Goal: Task Accomplishment & Management: Use online tool/utility

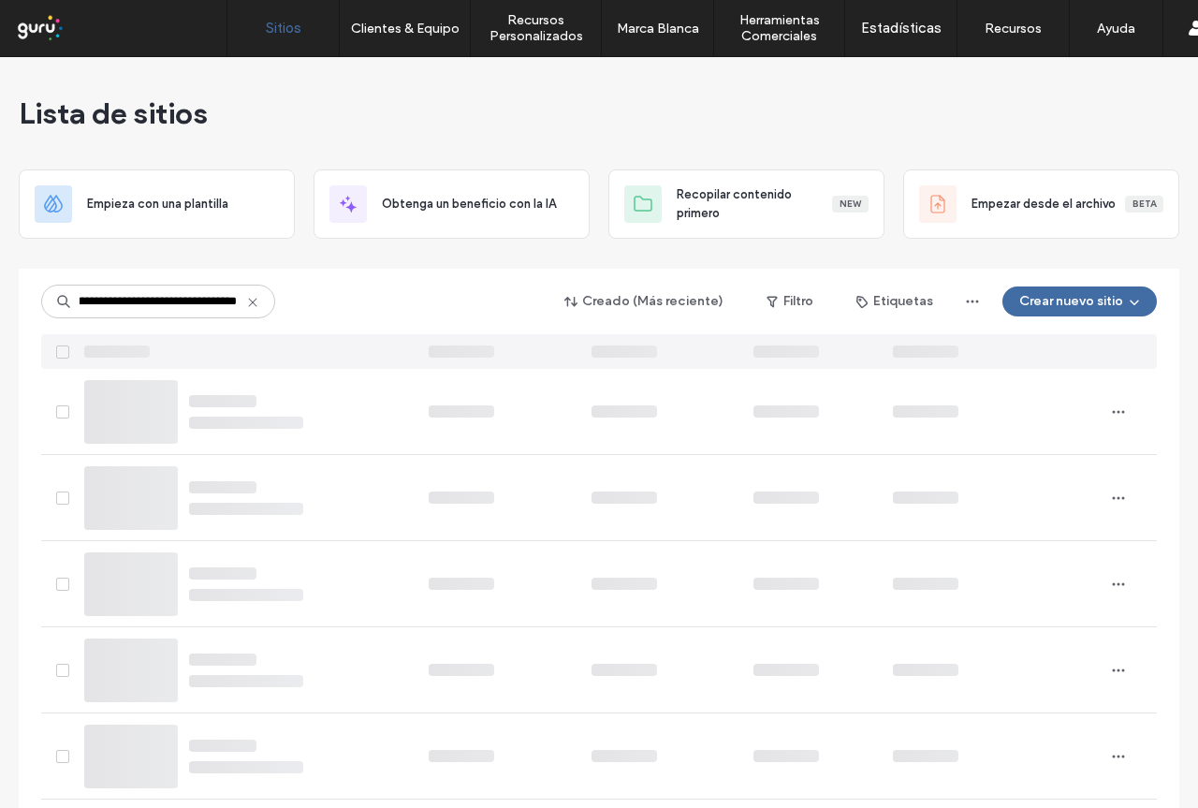
type input "**********"
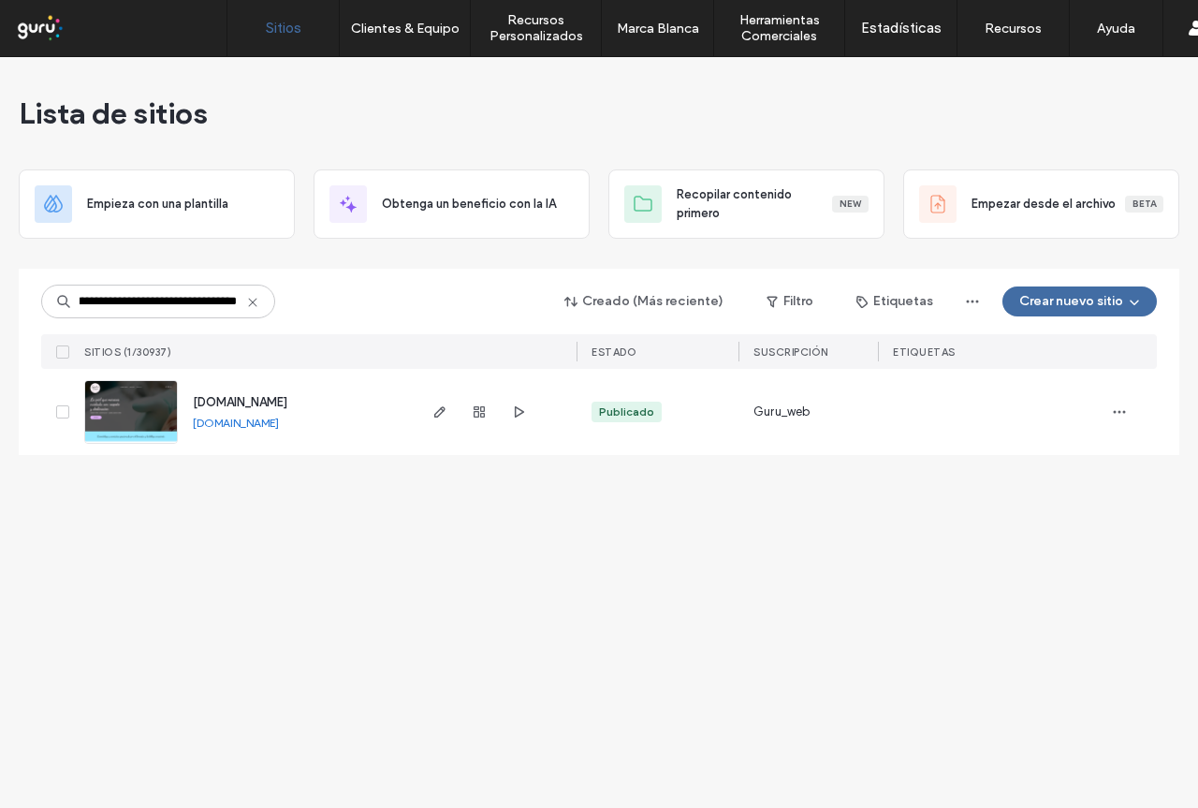
click at [140, 412] on img at bounding box center [131, 444] width 92 height 127
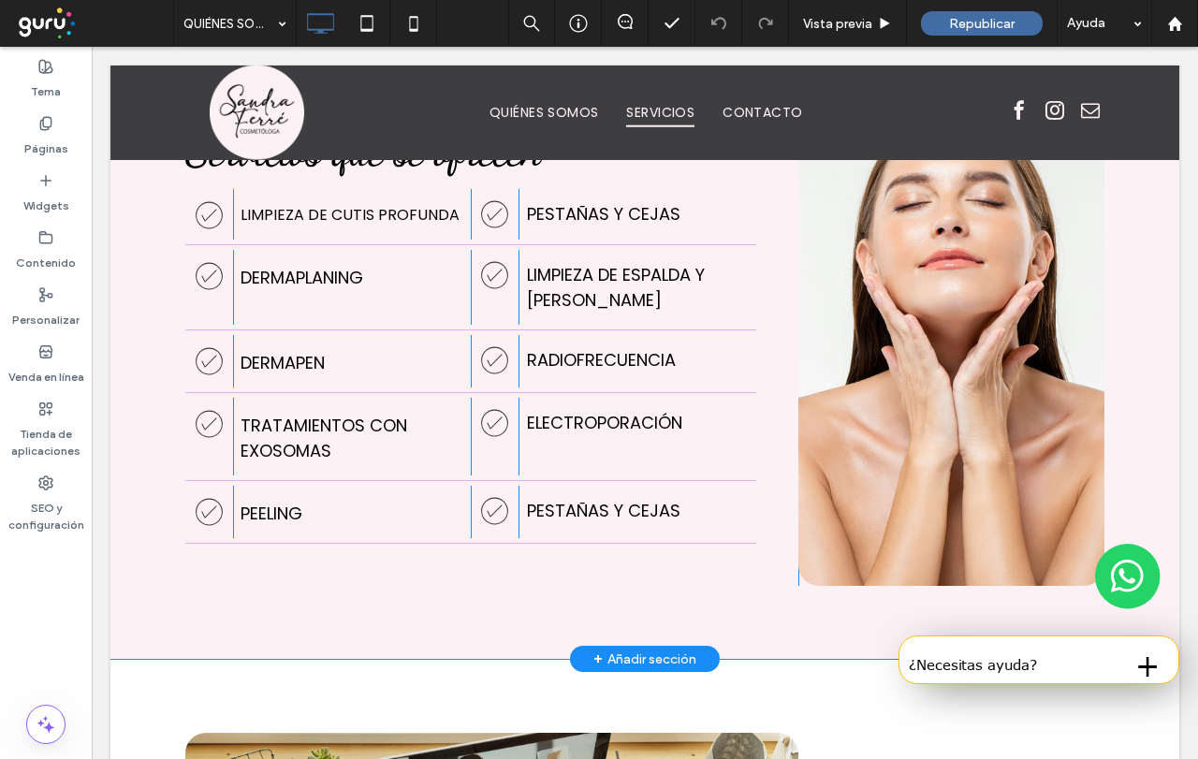
scroll to position [1591, 0]
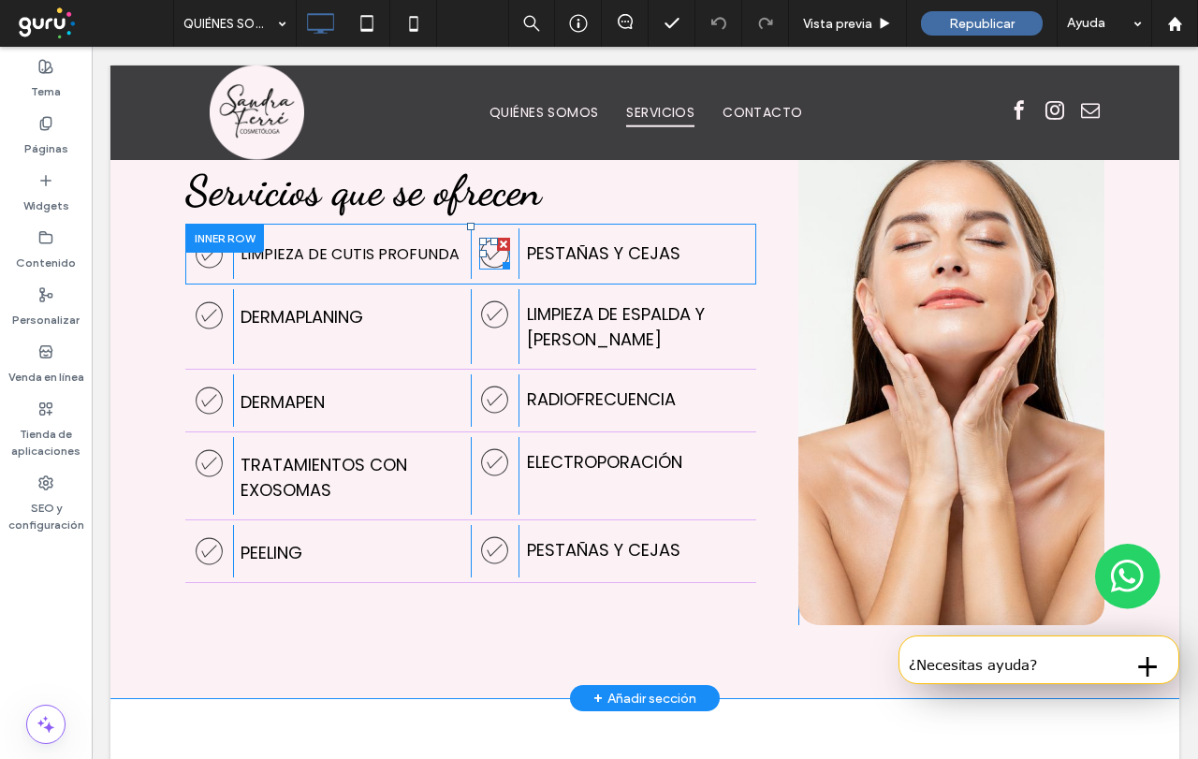
drag, startPoint x: 499, startPoint y: 261, endPoint x: 479, endPoint y: 263, distance: 19.7
click at [499, 257] on div at bounding box center [503, 263] width 14 height 14
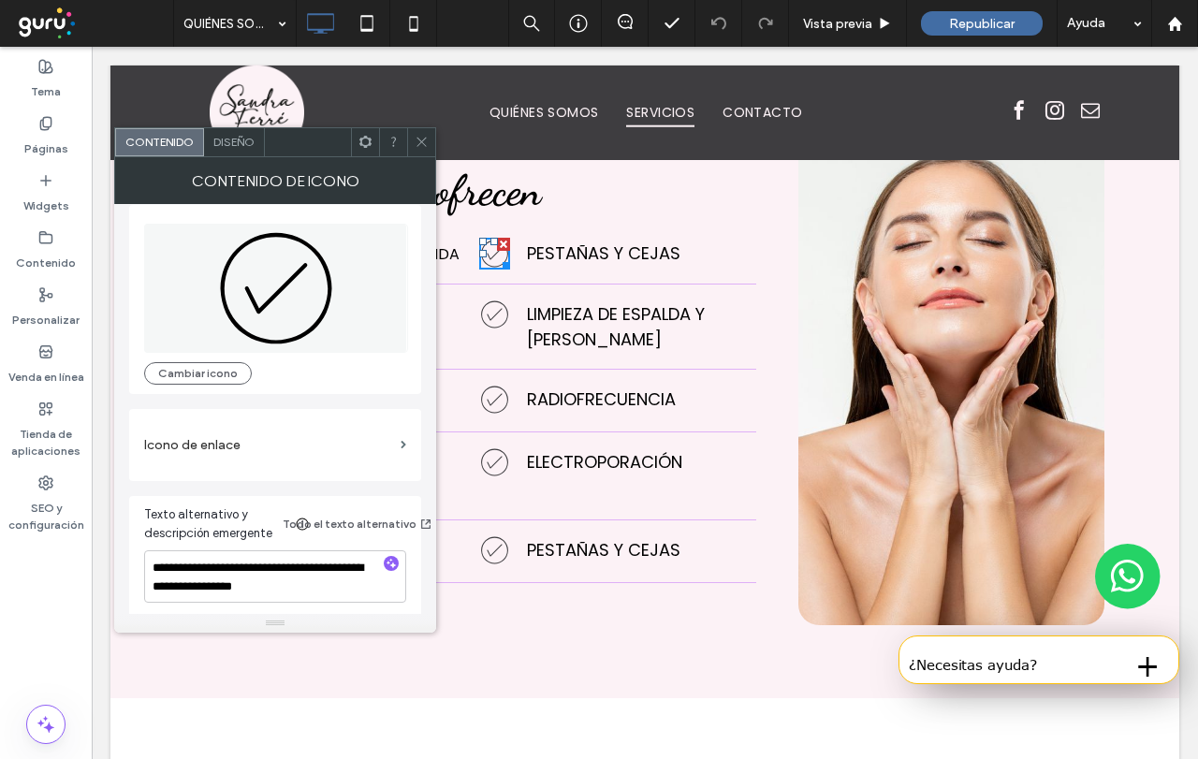
scroll to position [18, 0]
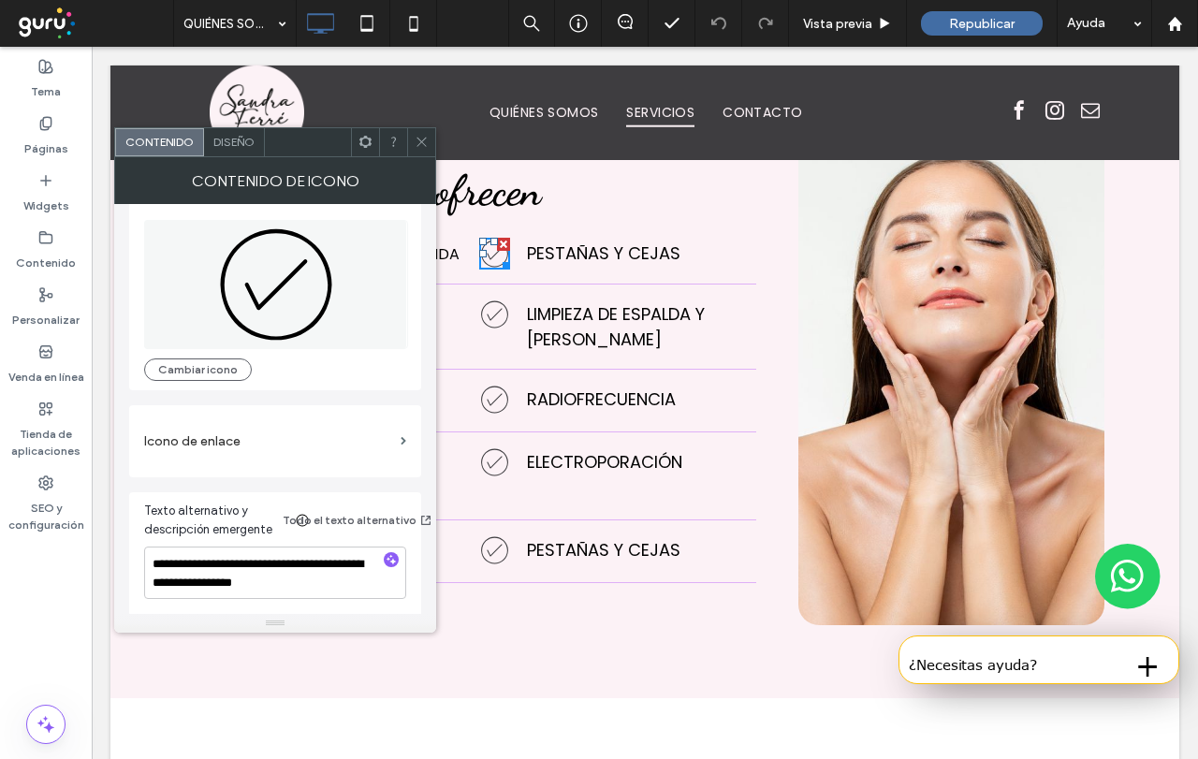
click at [418, 145] on icon at bounding box center [422, 142] width 14 height 14
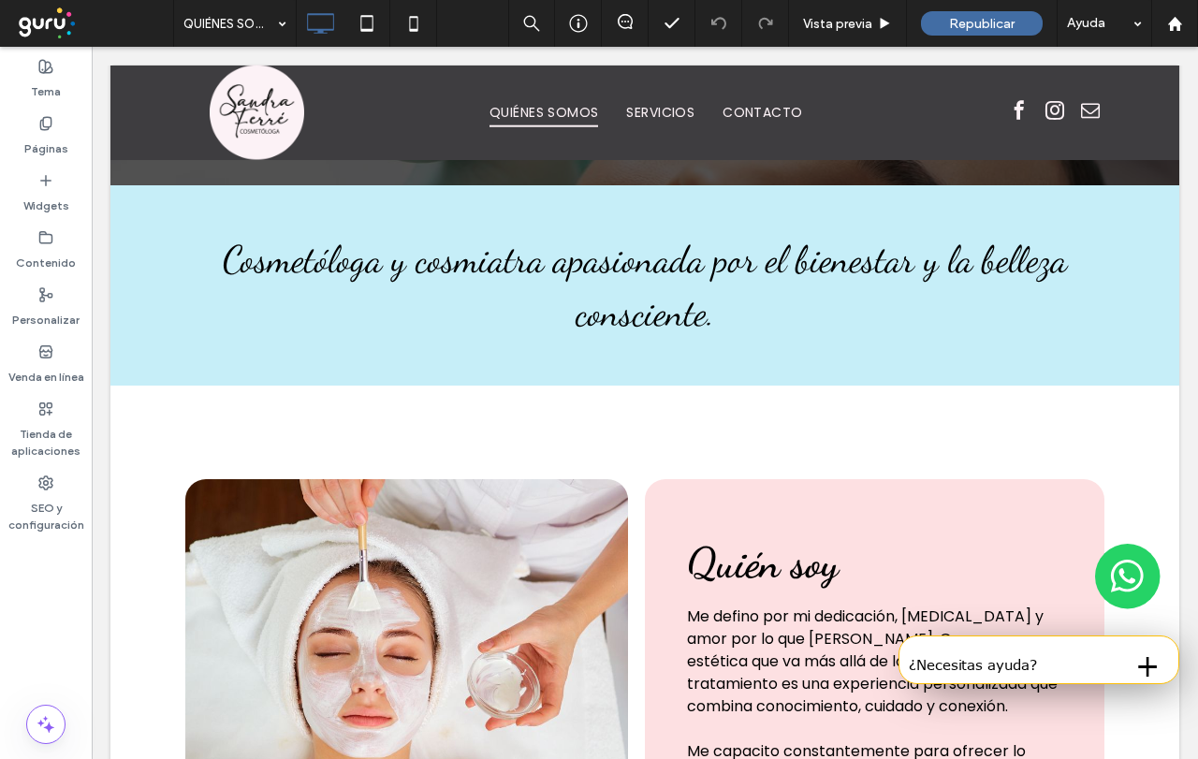
scroll to position [57, 0]
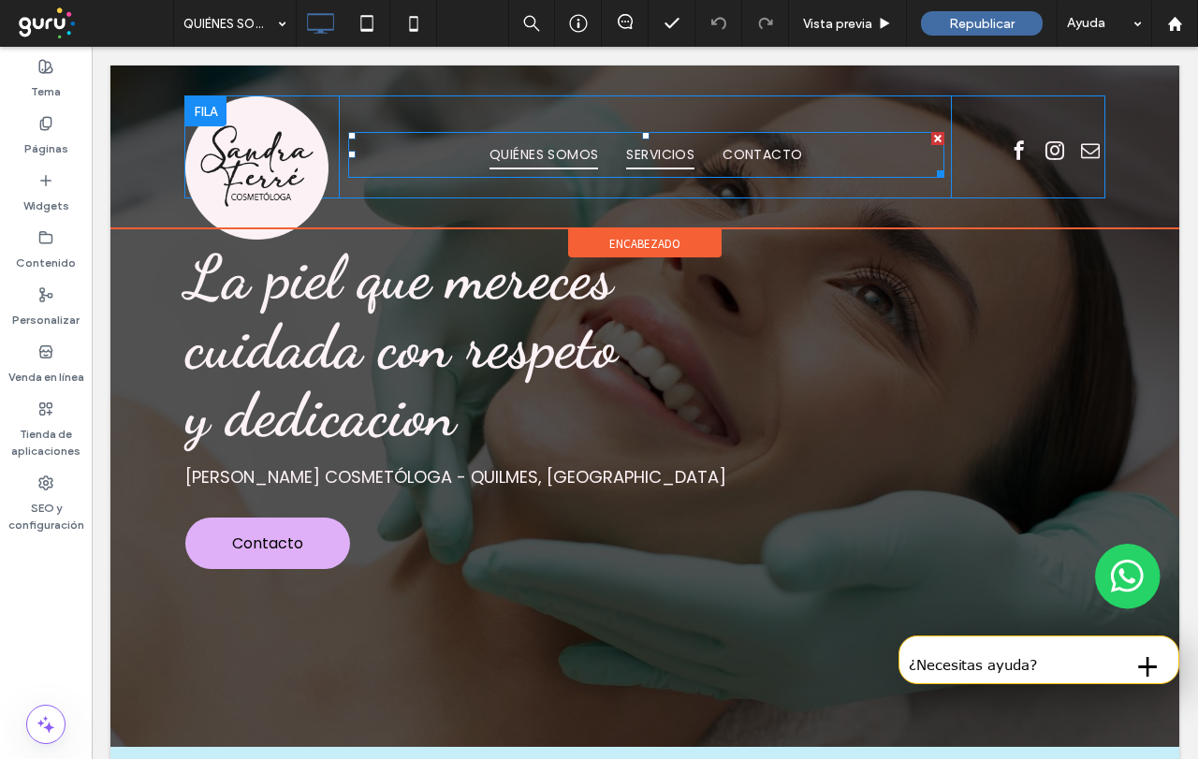
click at [651, 151] on span "SERVICIOS" at bounding box center [660, 154] width 68 height 29
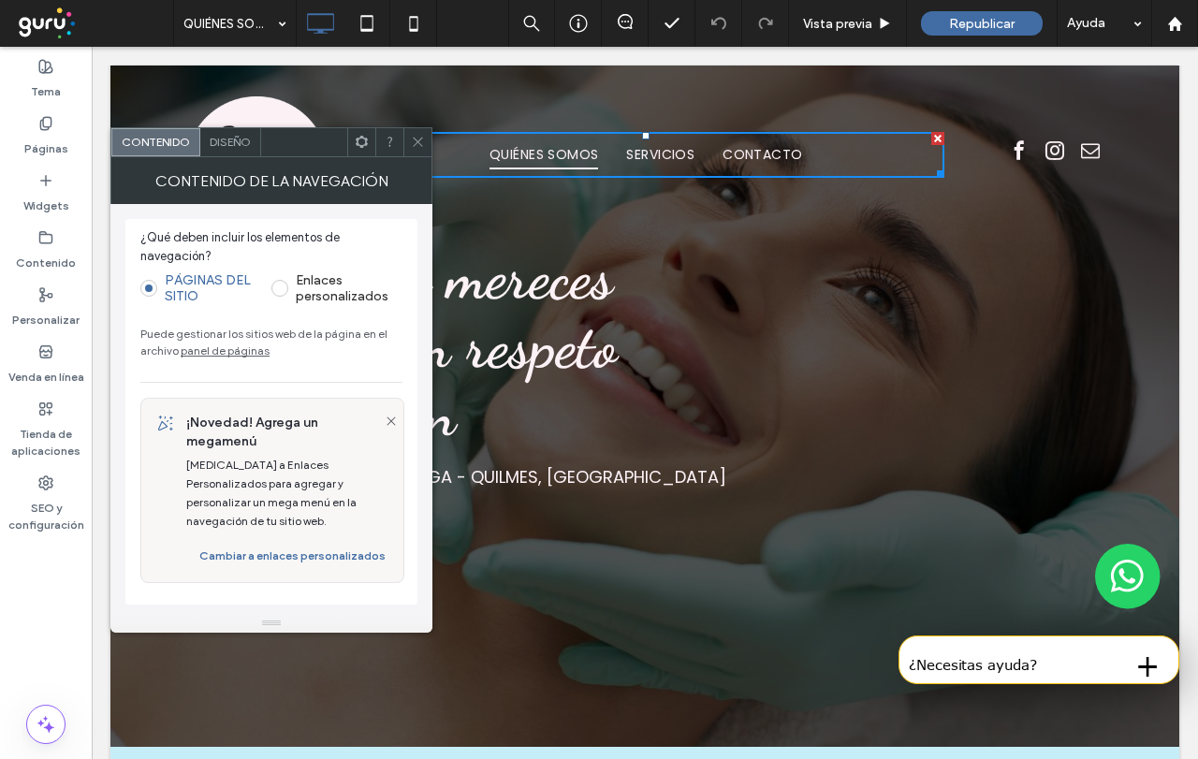
drag, startPoint x: 413, startPoint y: 140, endPoint x: 359, endPoint y: 109, distance: 62.9
click at [413, 140] on icon at bounding box center [418, 142] width 14 height 14
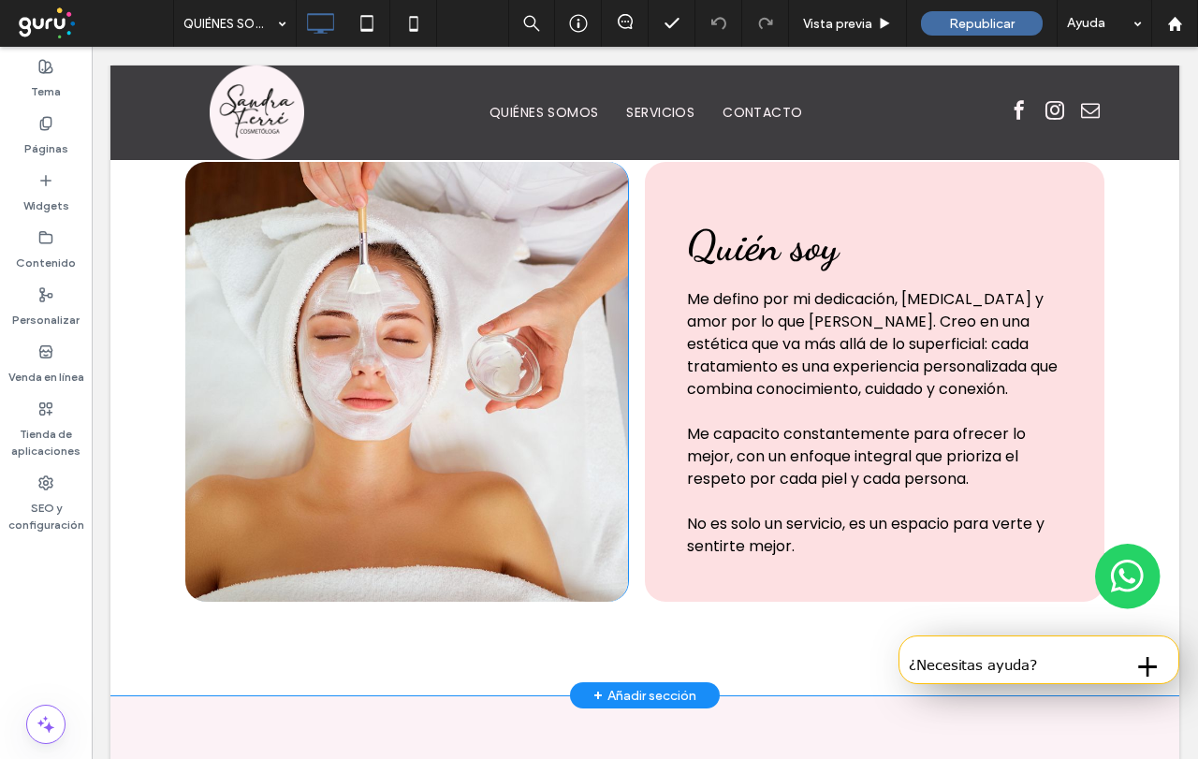
scroll to position [843, 0]
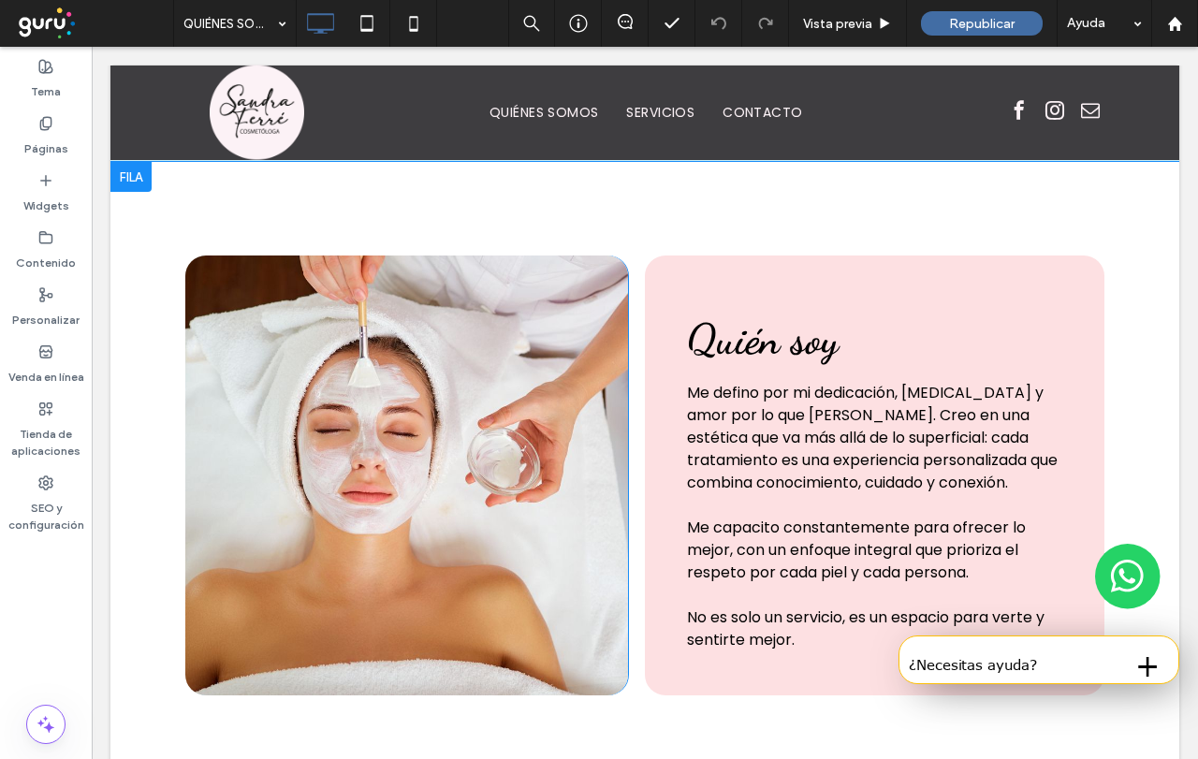
click at [398, 380] on div "Click To Paste" at bounding box center [406, 476] width 443 height 440
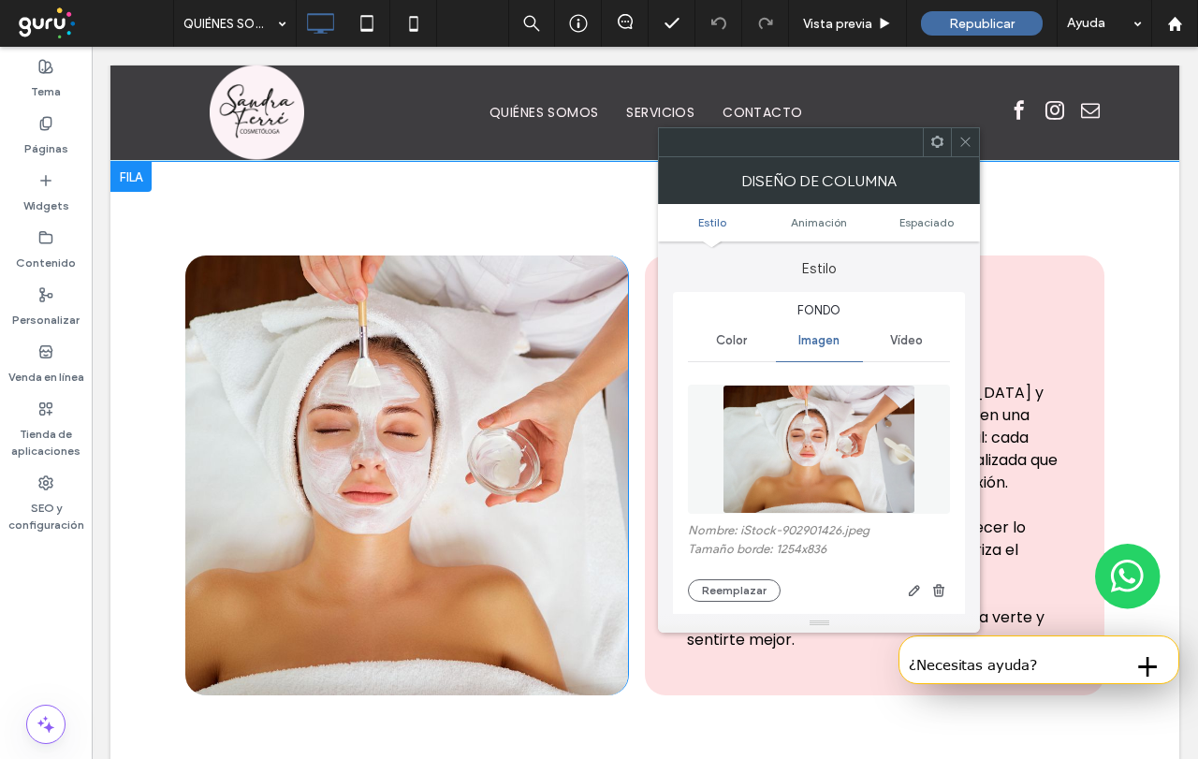
type input "**"
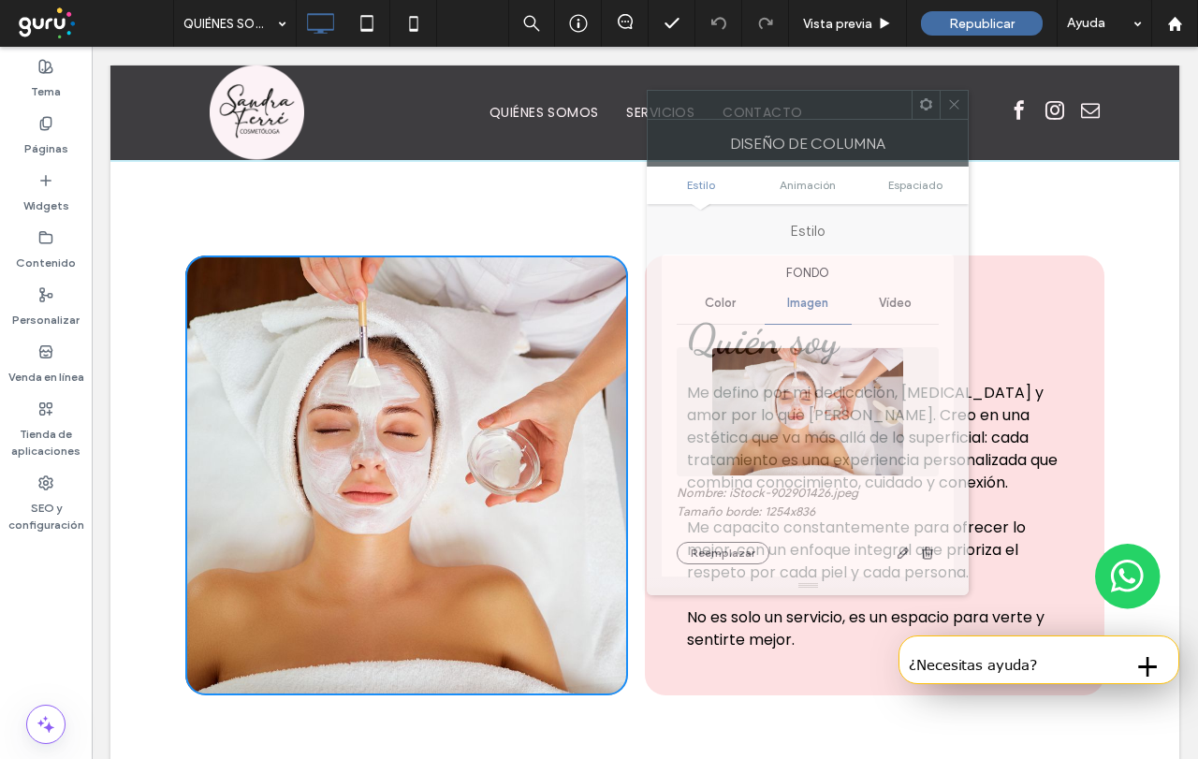
drag, startPoint x: 818, startPoint y: 150, endPoint x: 799, endPoint y: 68, distance: 83.8
click at [799, 91] on div at bounding box center [780, 105] width 264 height 28
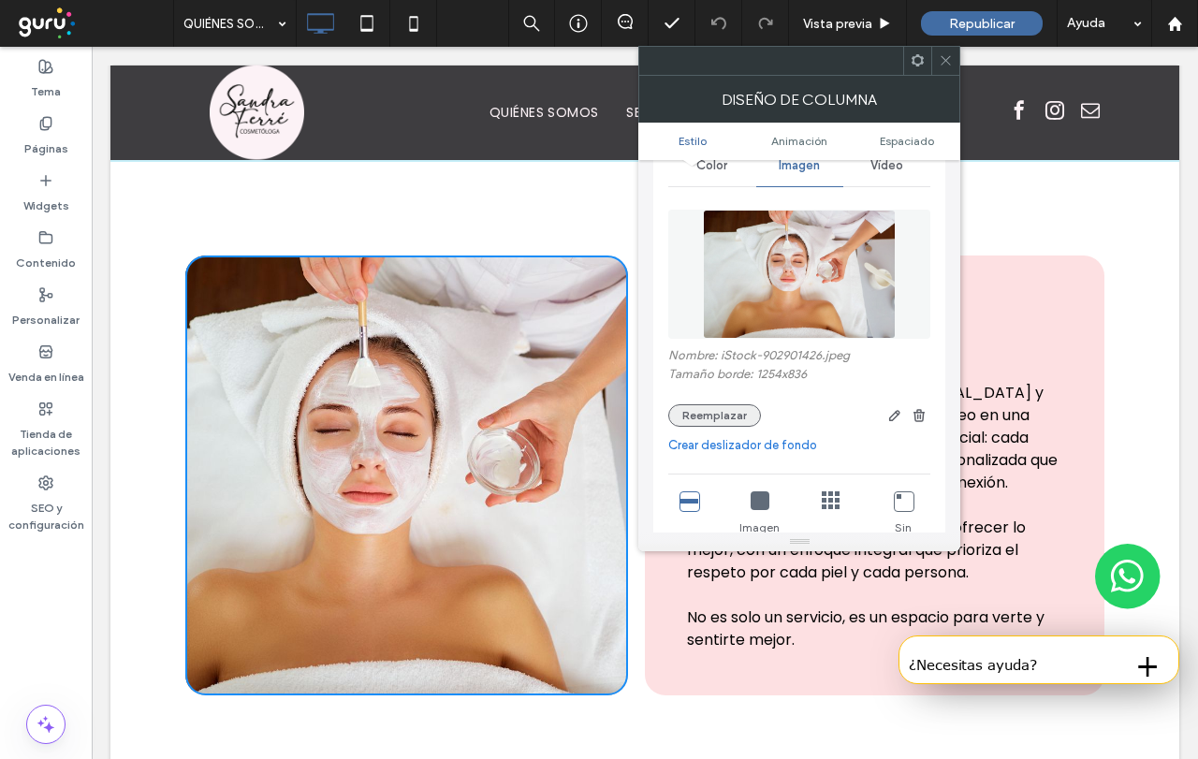
click at [711, 420] on button "Reemplazar" at bounding box center [714, 415] width 93 height 22
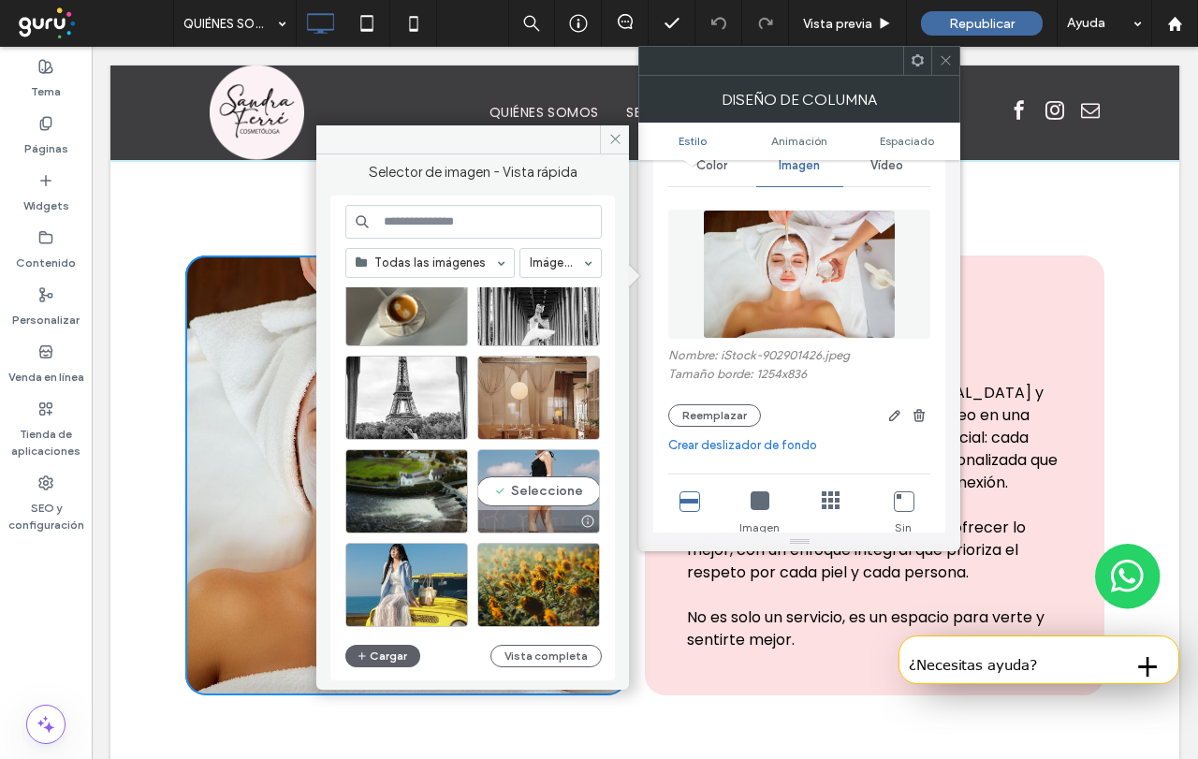
scroll to position [858, 0]
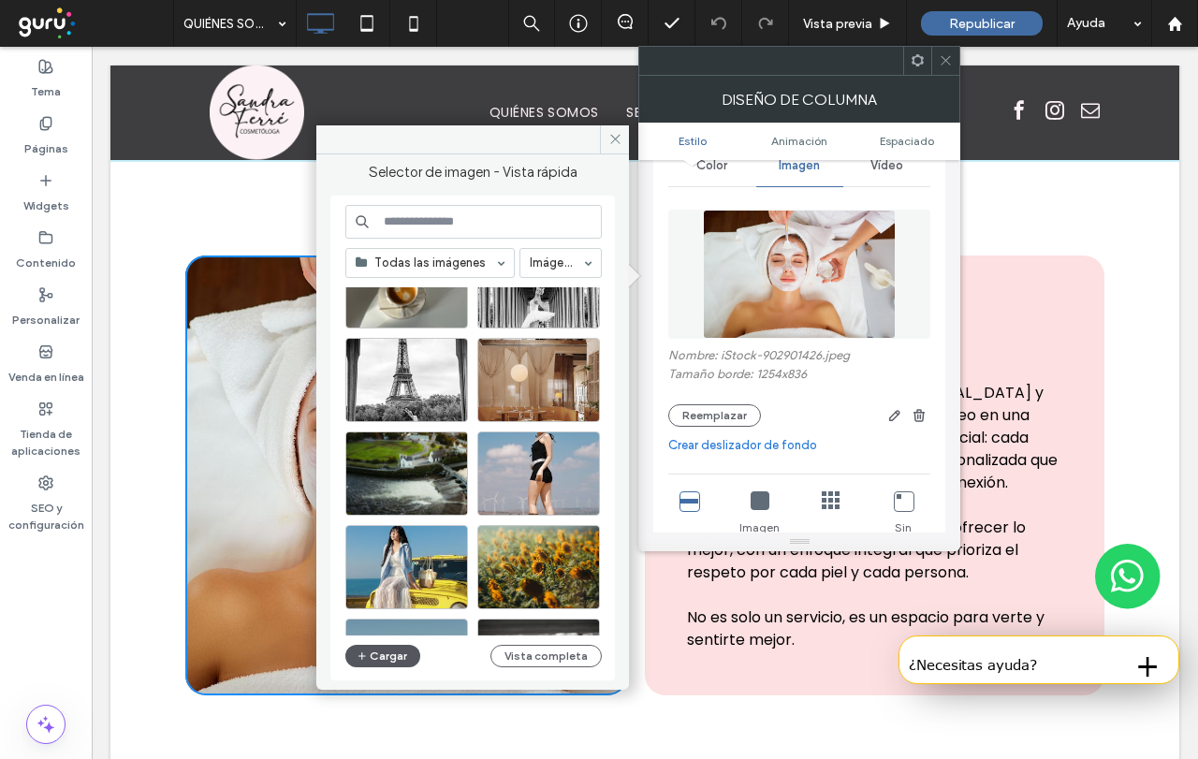
click at [378, 657] on button "Cargar" at bounding box center [382, 656] width 75 height 22
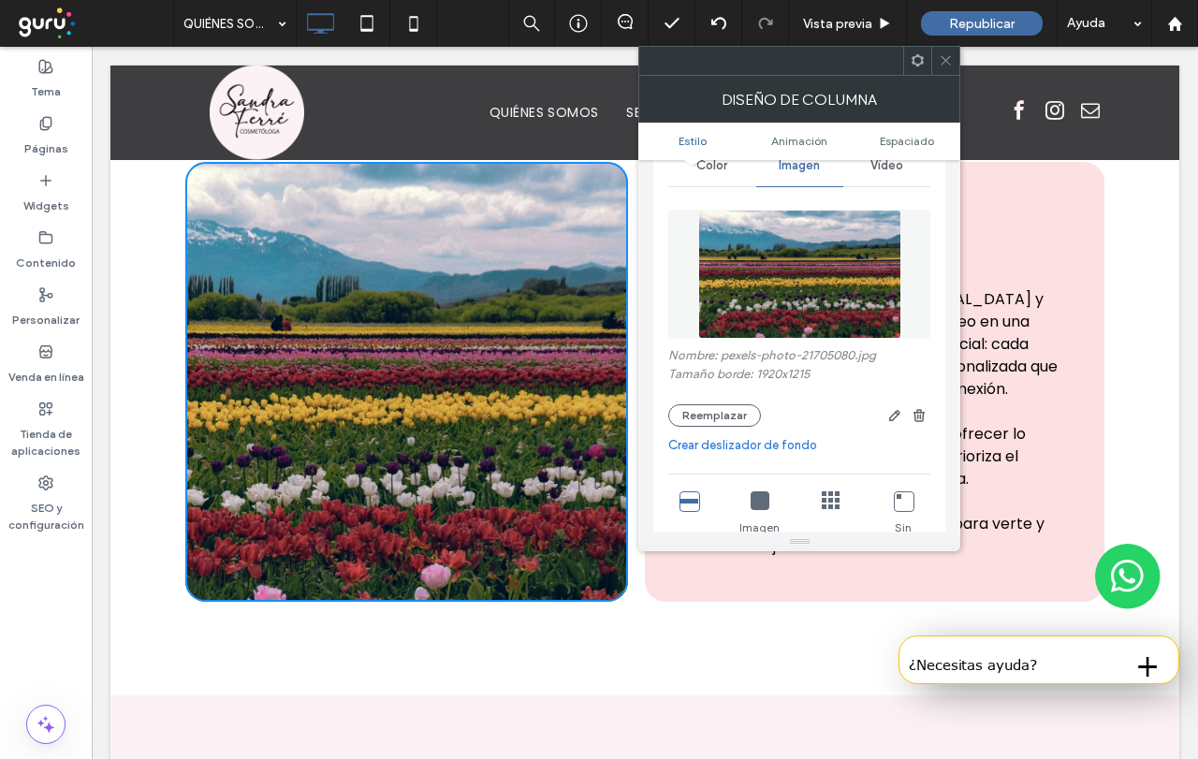
scroll to position [843, 0]
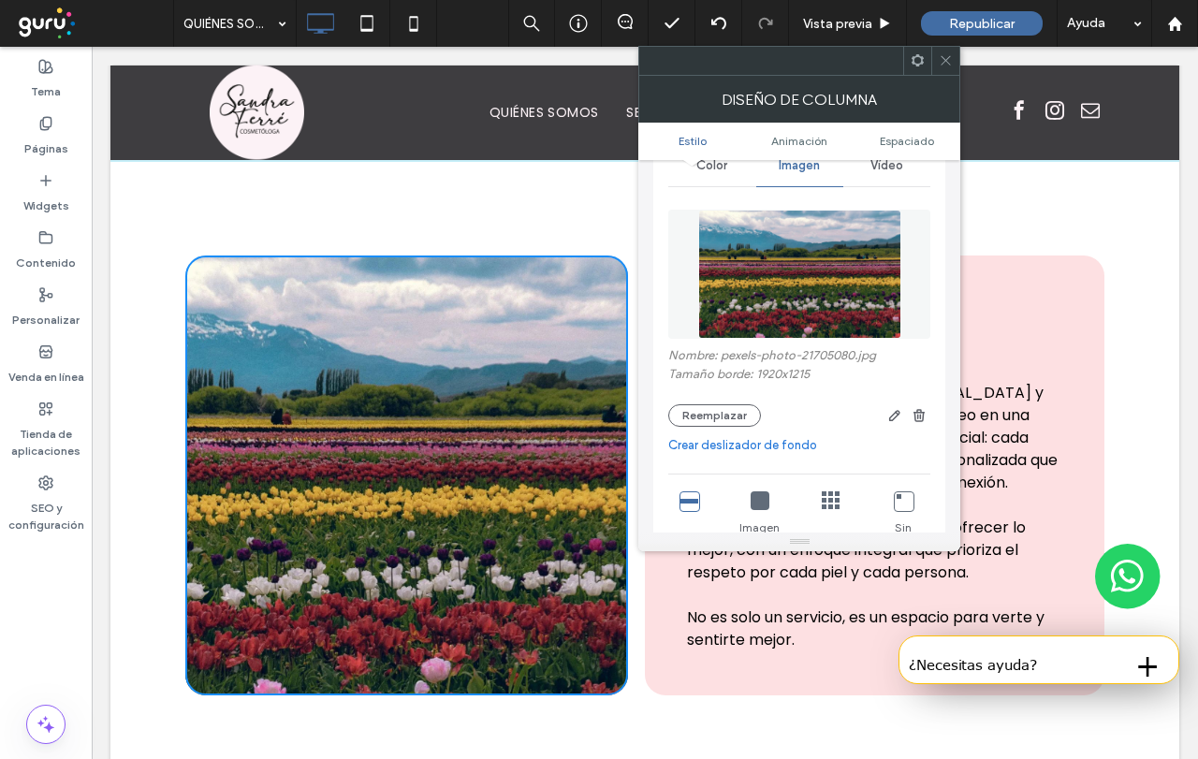
click at [953, 64] on icon at bounding box center [946, 60] width 14 height 14
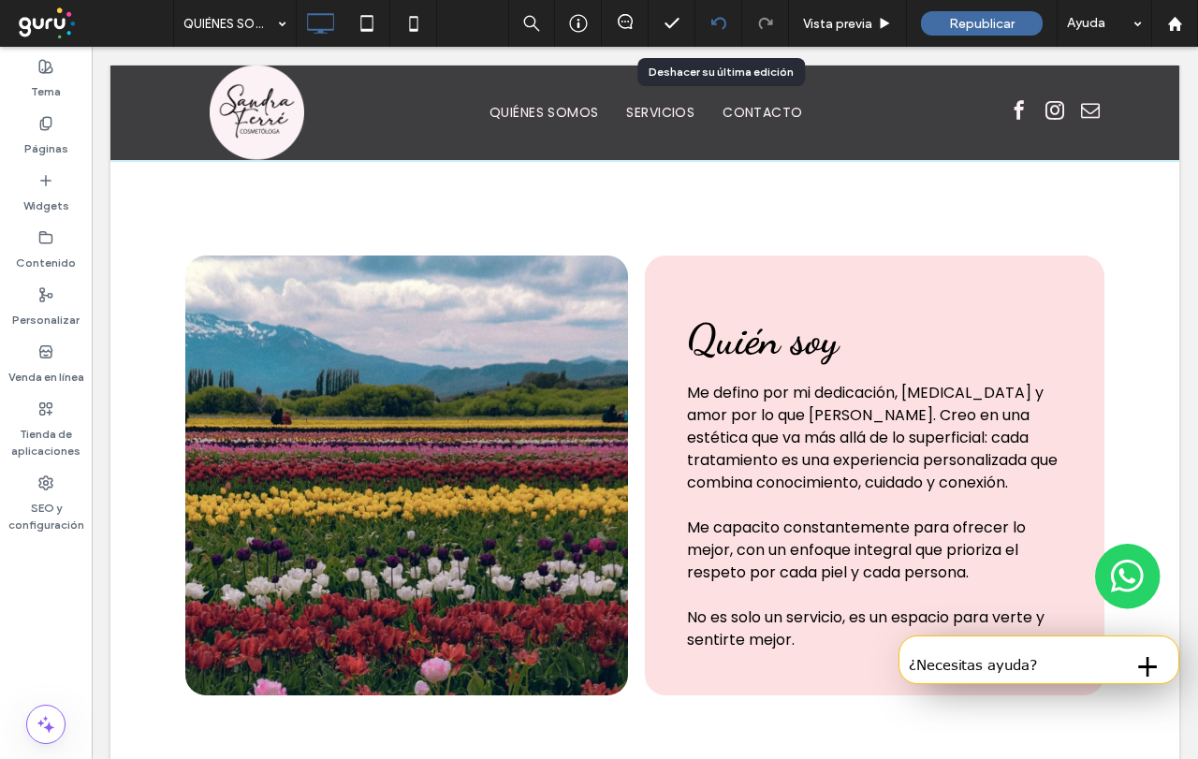
click at [724, 17] on icon at bounding box center [718, 23] width 15 height 15
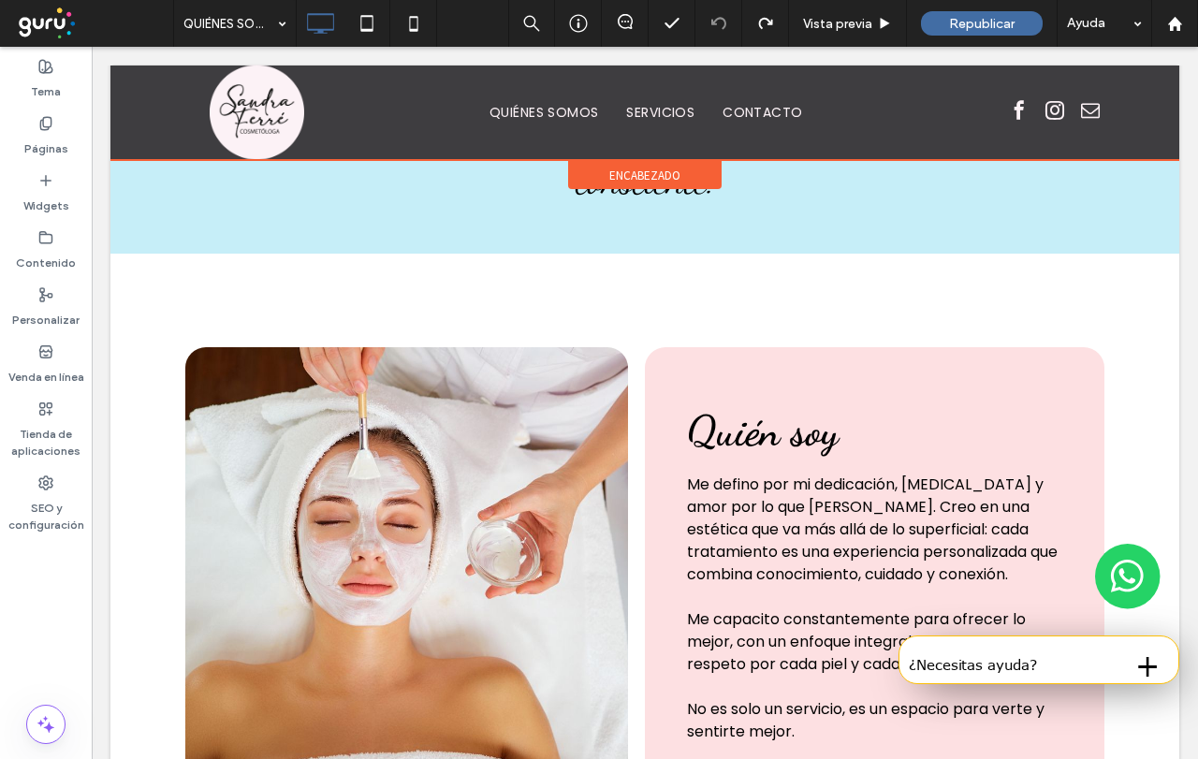
scroll to position [779, 0]
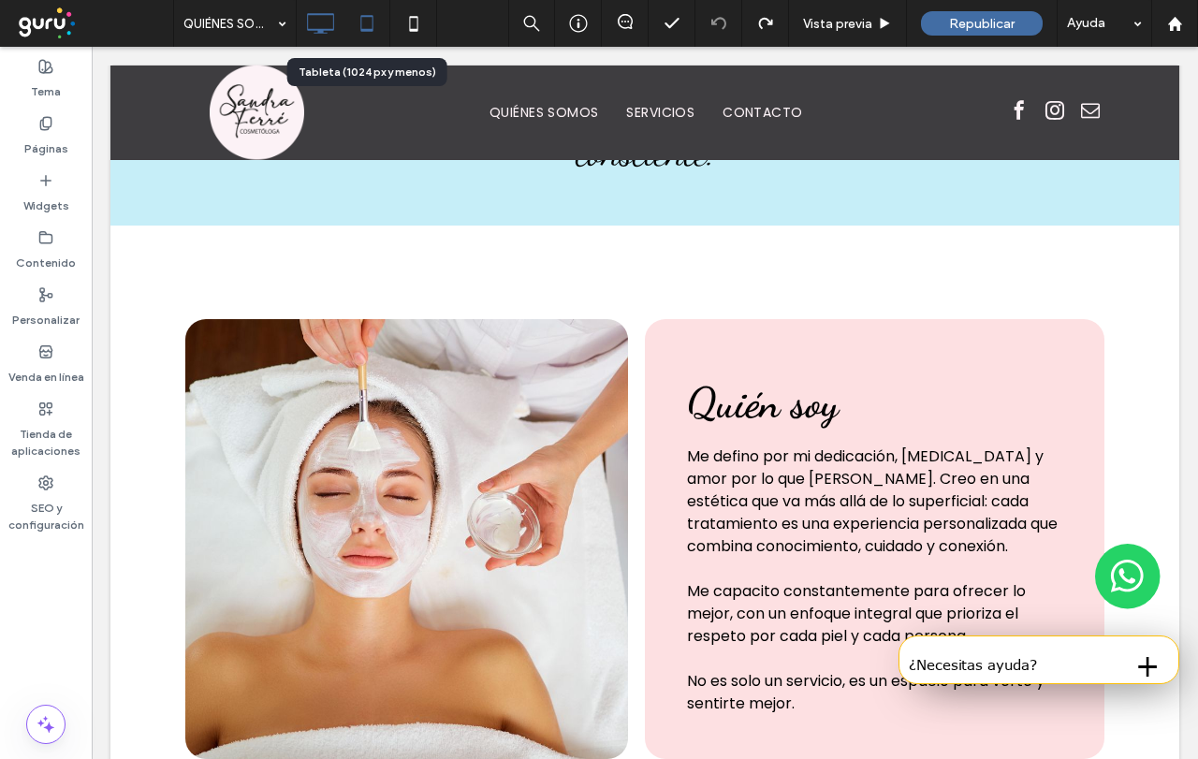
click at [368, 29] on use at bounding box center [366, 23] width 12 height 16
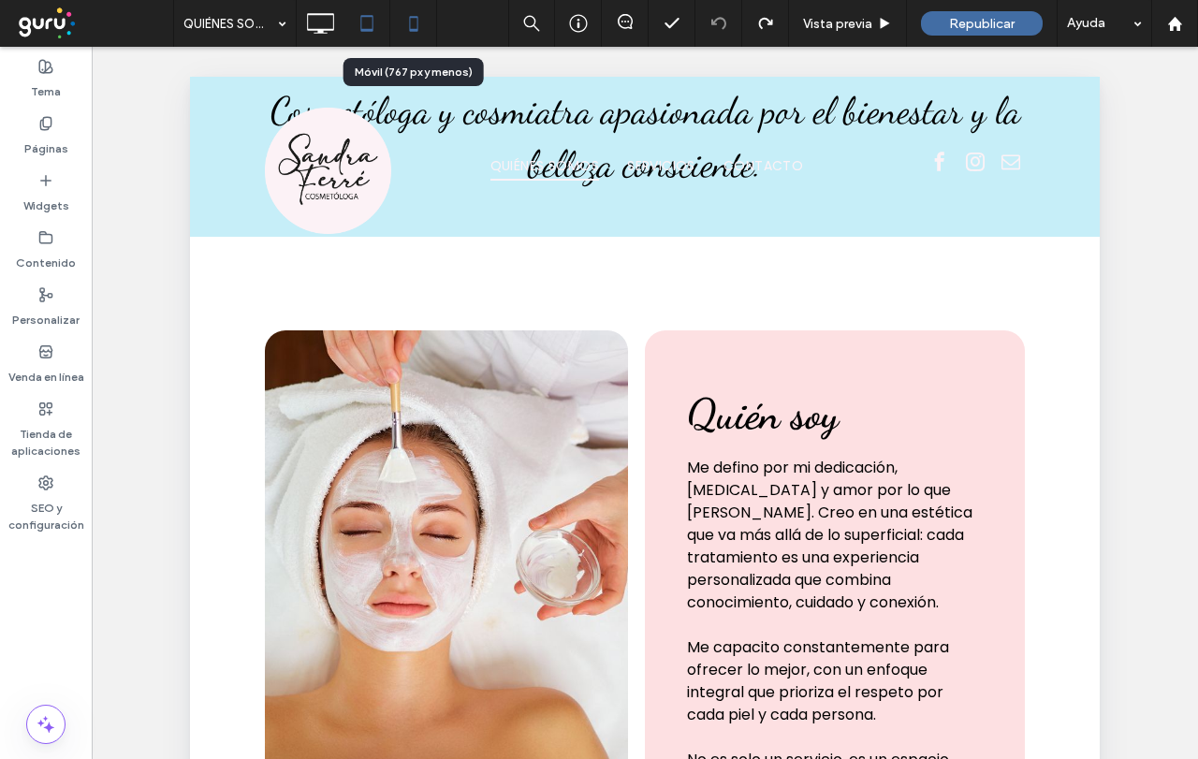
click at [407, 25] on icon at bounding box center [413, 23] width 37 height 37
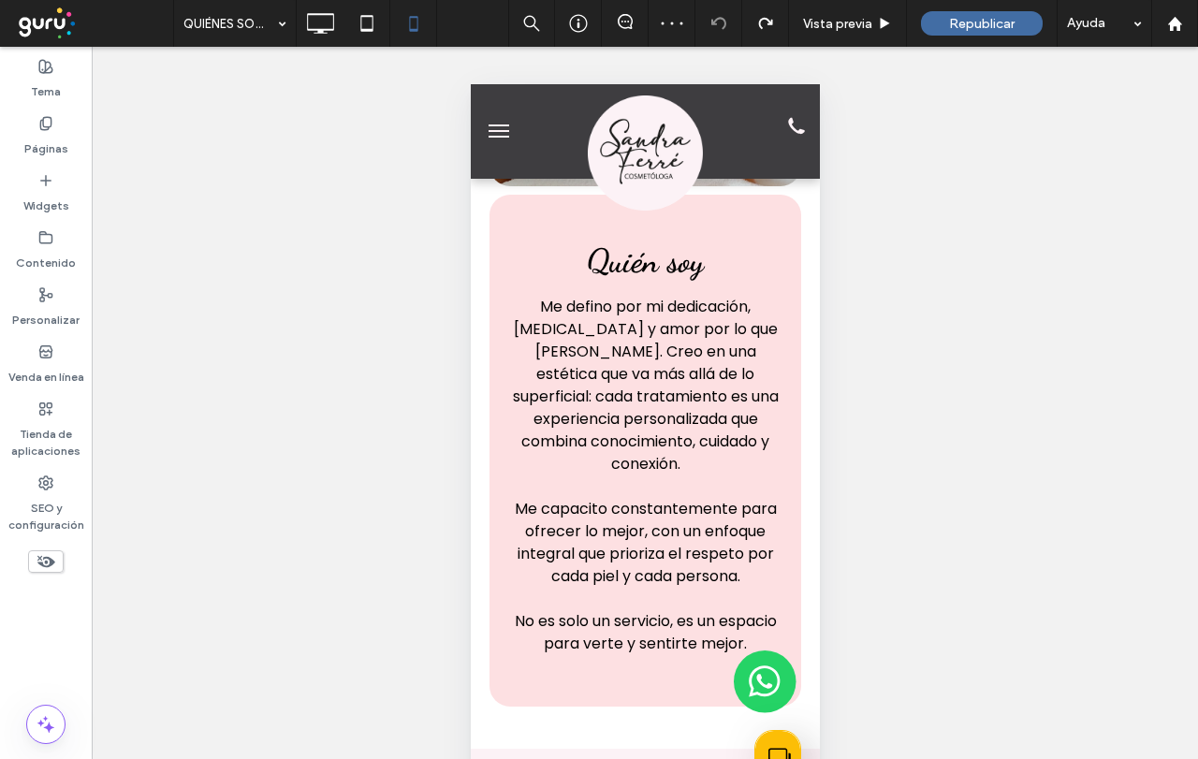
scroll to position [623, 0]
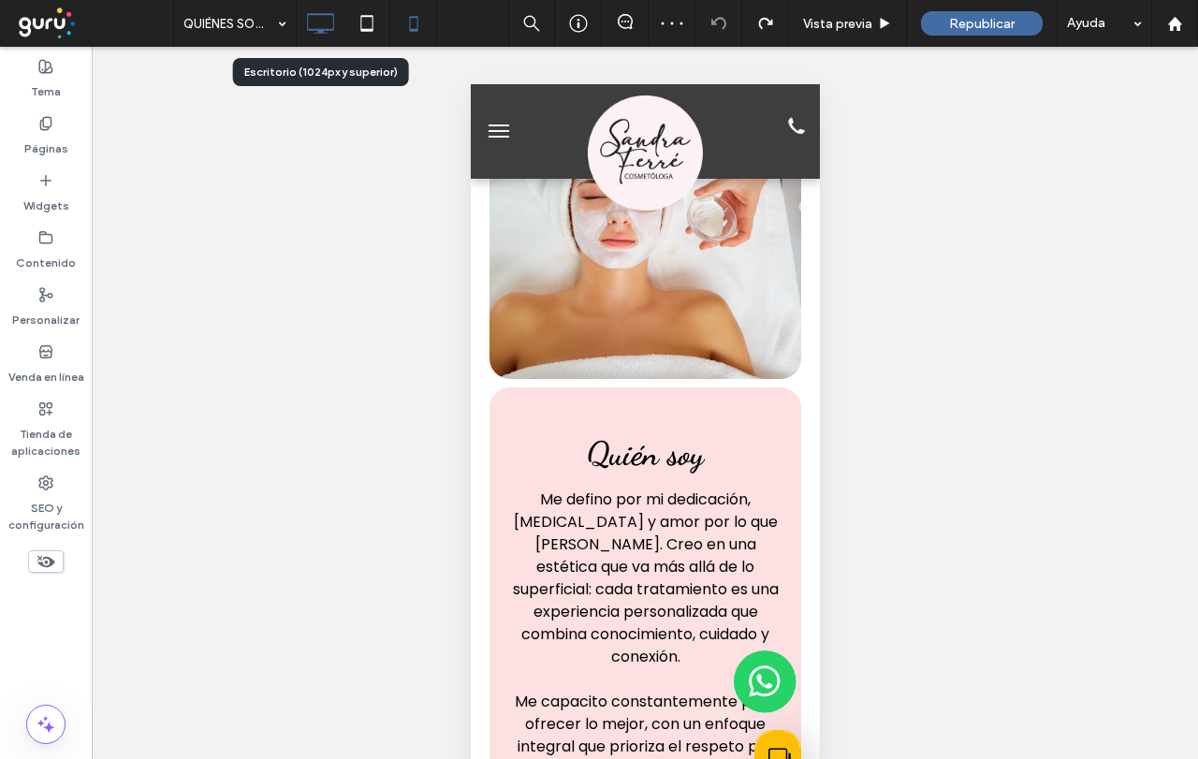
click at [309, 21] on icon at bounding box center [319, 23] width 37 height 37
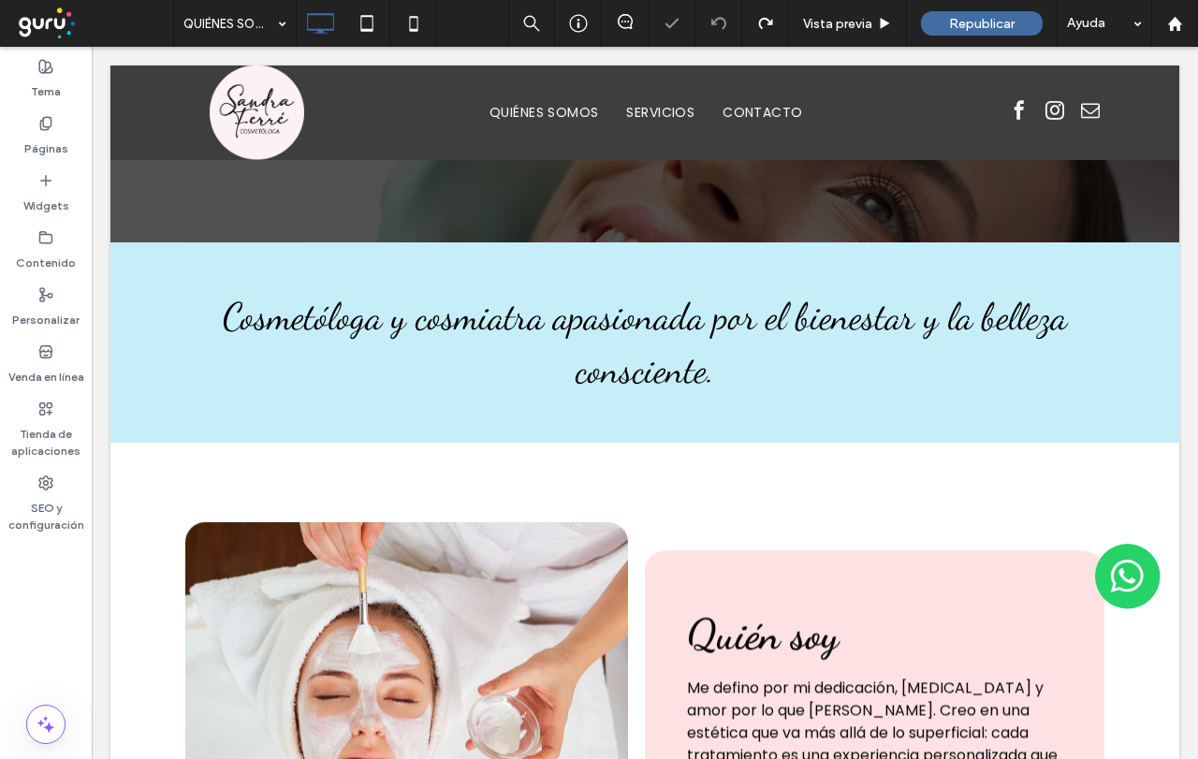
scroll to position [1384, 0]
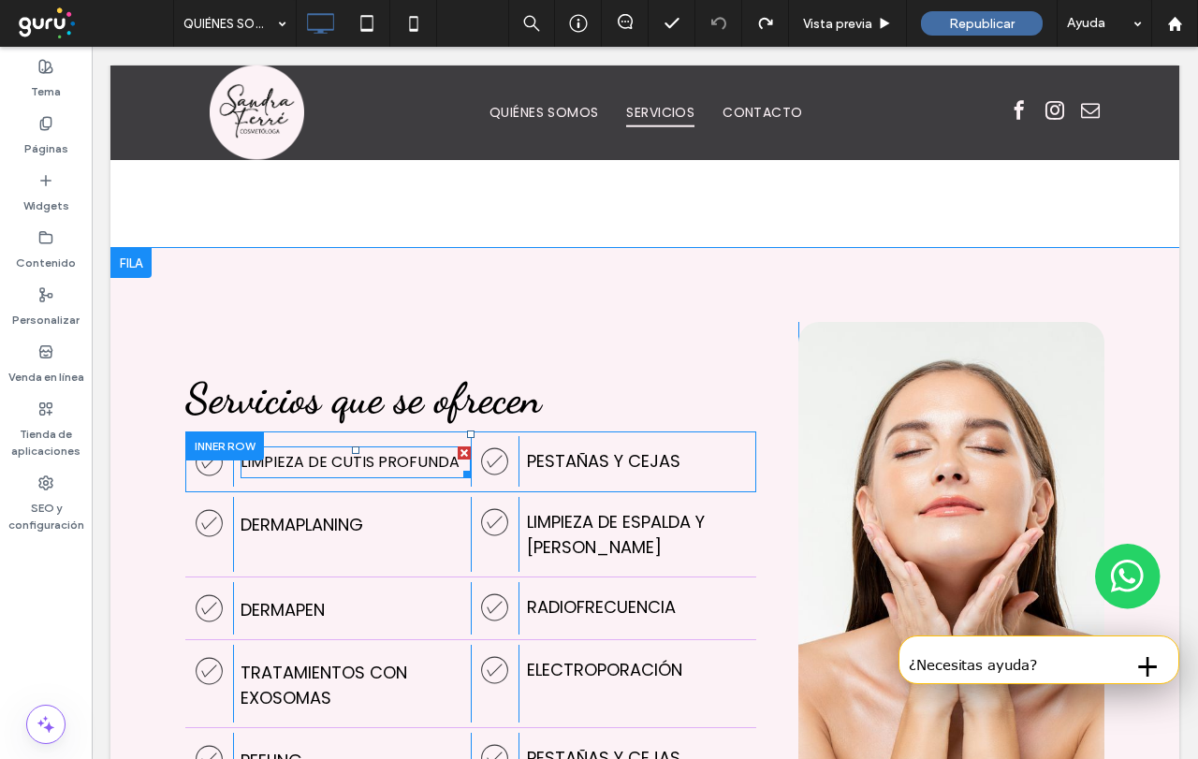
click at [335, 466] on span "Limpieza de cutis profunda" at bounding box center [350, 462] width 219 height 22
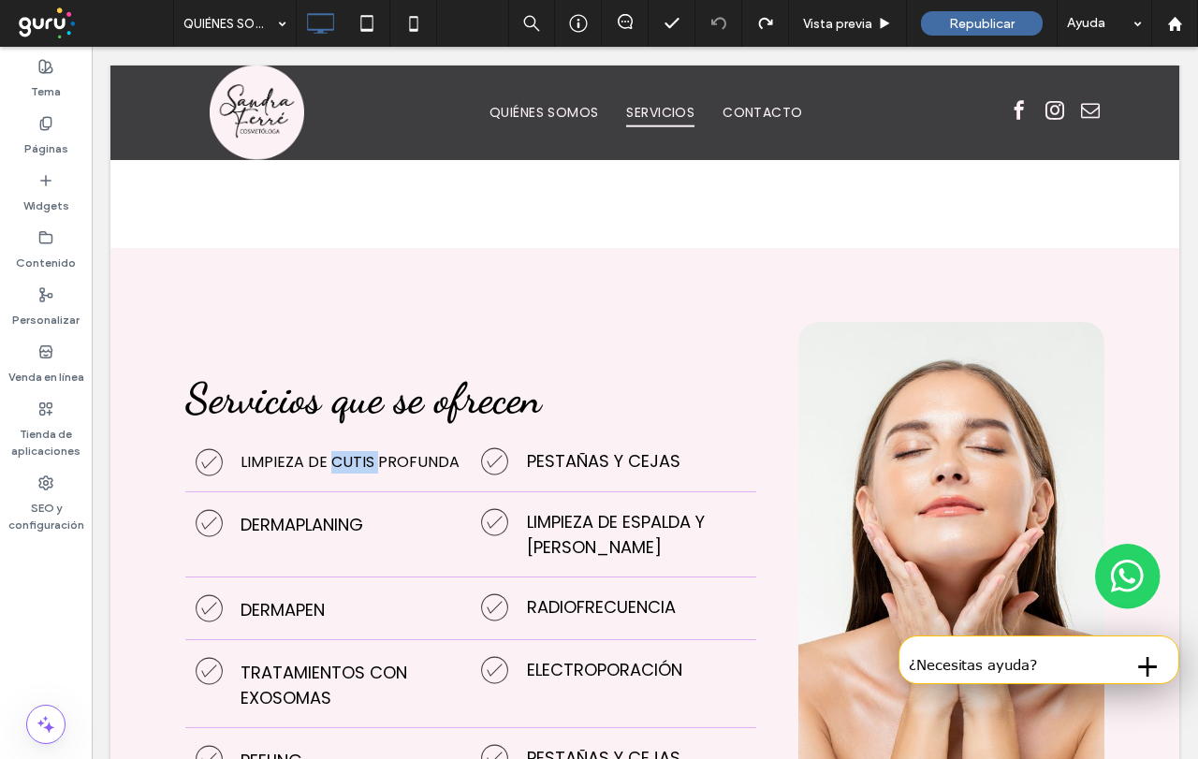
click at [335, 466] on span "Limpieza de cutis profunda" at bounding box center [350, 462] width 219 height 22
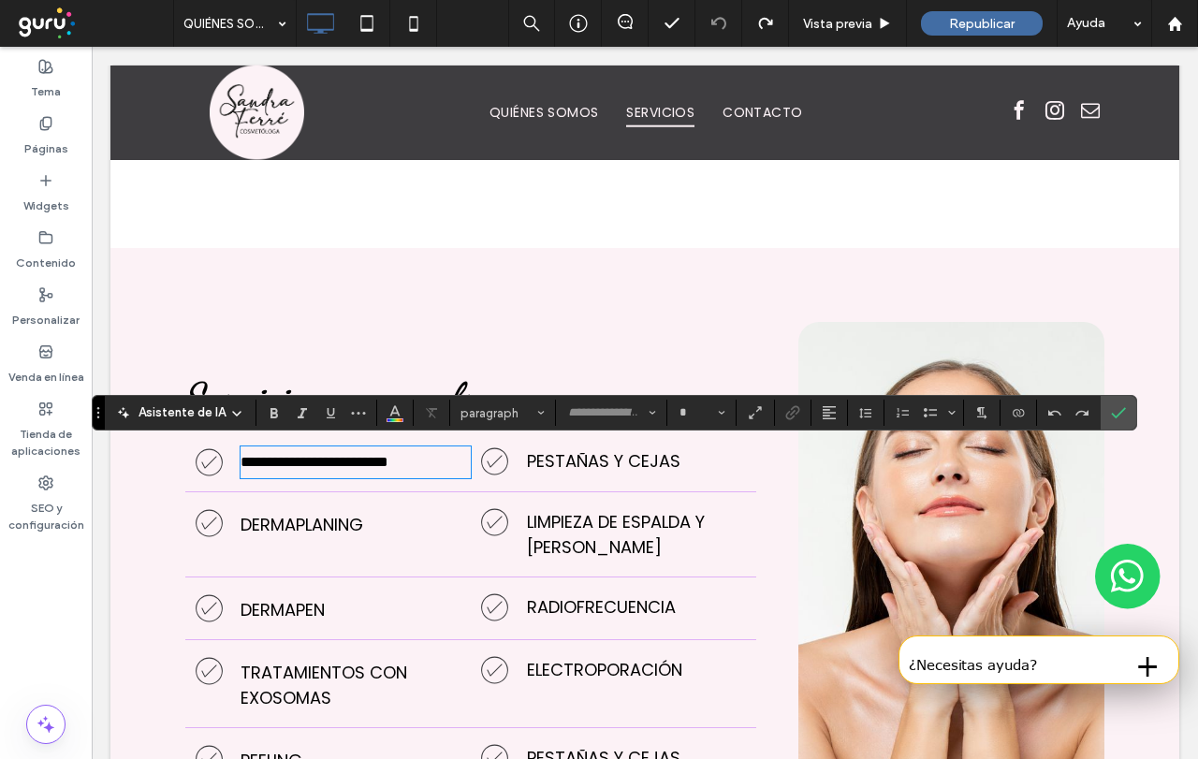
type input "*******"
type input "**"
click at [1111, 422] on span "Confirmar" at bounding box center [1115, 413] width 8 height 34
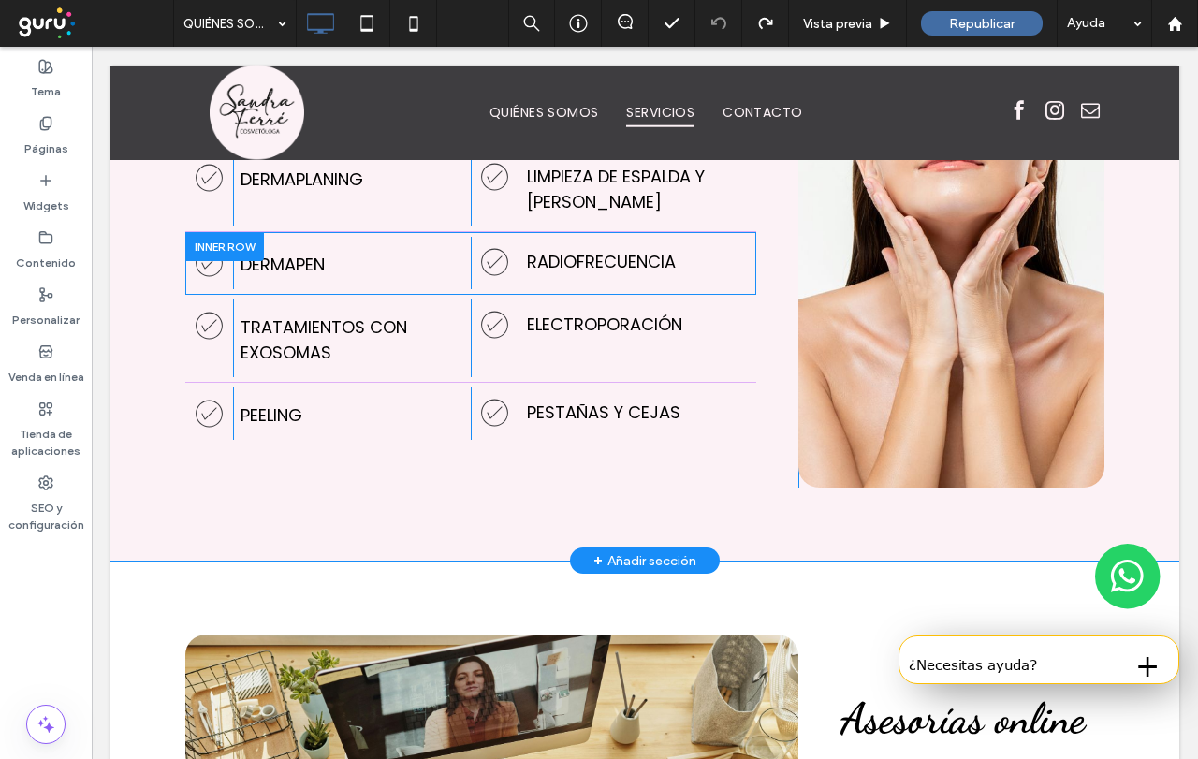
scroll to position [1945, 0]
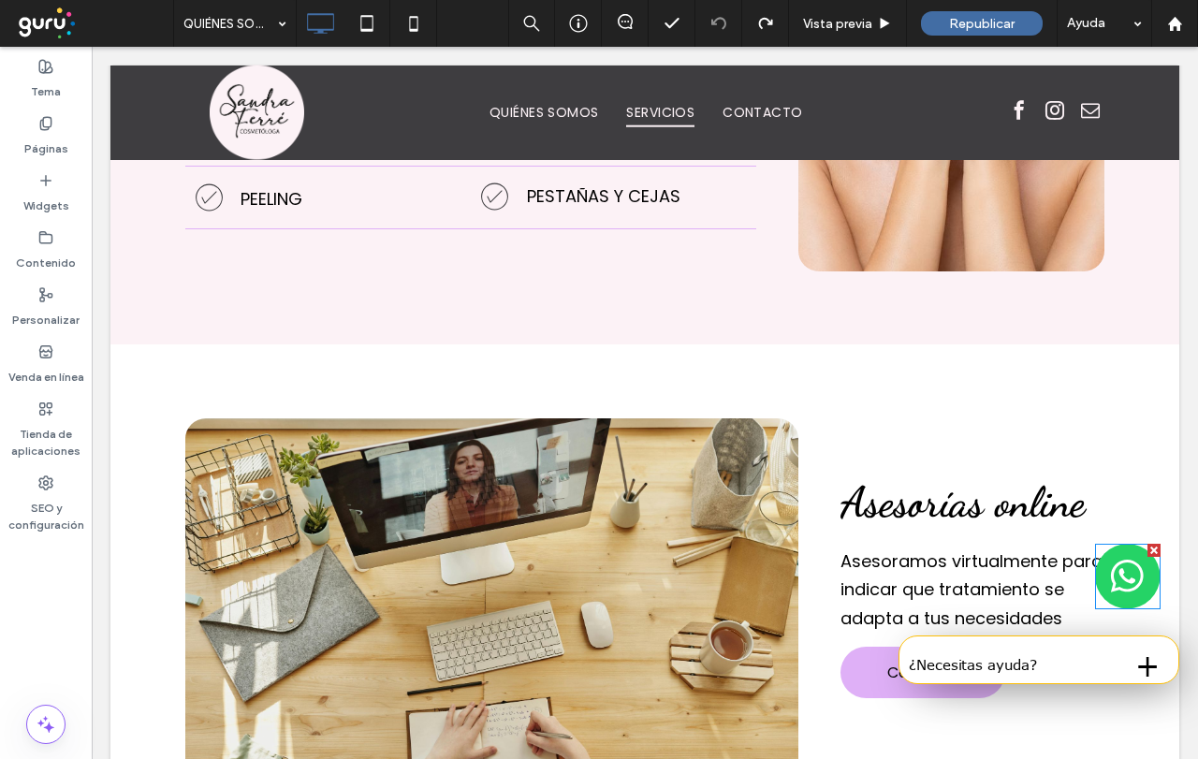
click at [1123, 571] on img at bounding box center [1128, 577] width 66 height 66
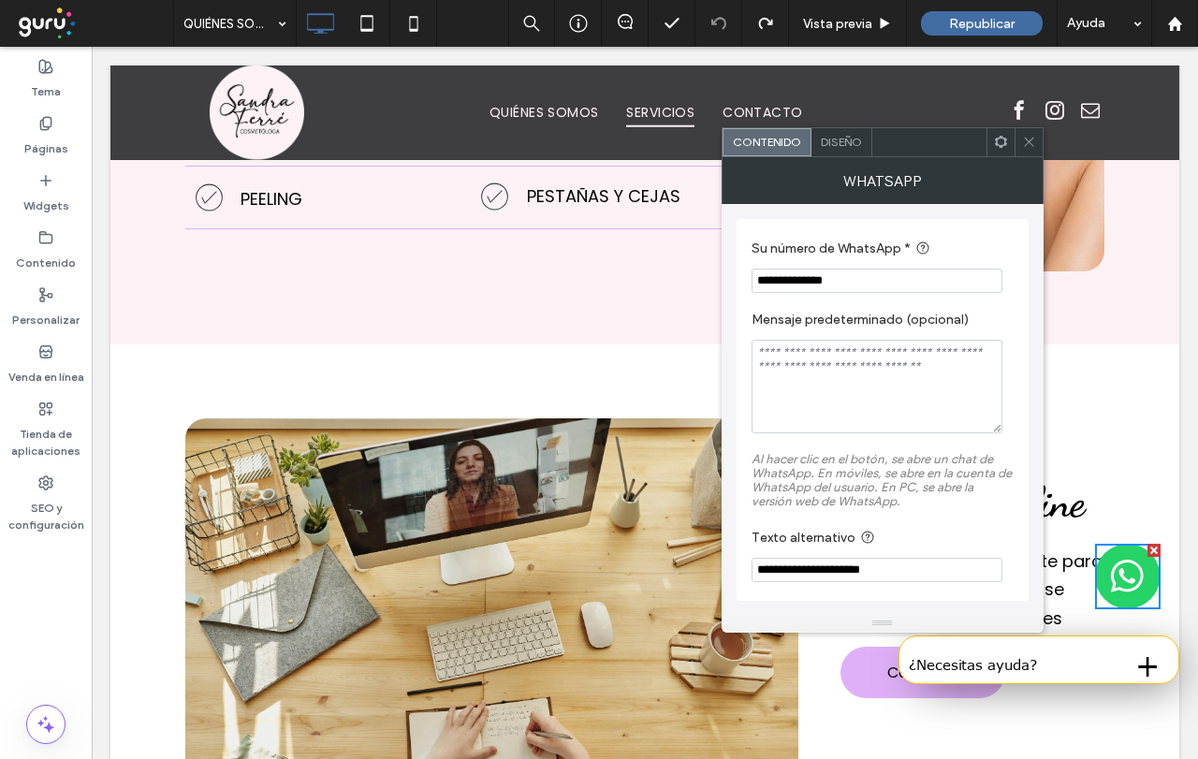
click at [870, 286] on input "**********" at bounding box center [877, 281] width 251 height 24
drag, startPoint x: 789, startPoint y: 278, endPoint x: 871, endPoint y: 281, distance: 81.5
click at [871, 281] on input "**********" at bounding box center [877, 281] width 251 height 24
click at [921, 284] on input "**********" at bounding box center [877, 281] width 251 height 24
click at [1034, 153] on span at bounding box center [1029, 142] width 14 height 28
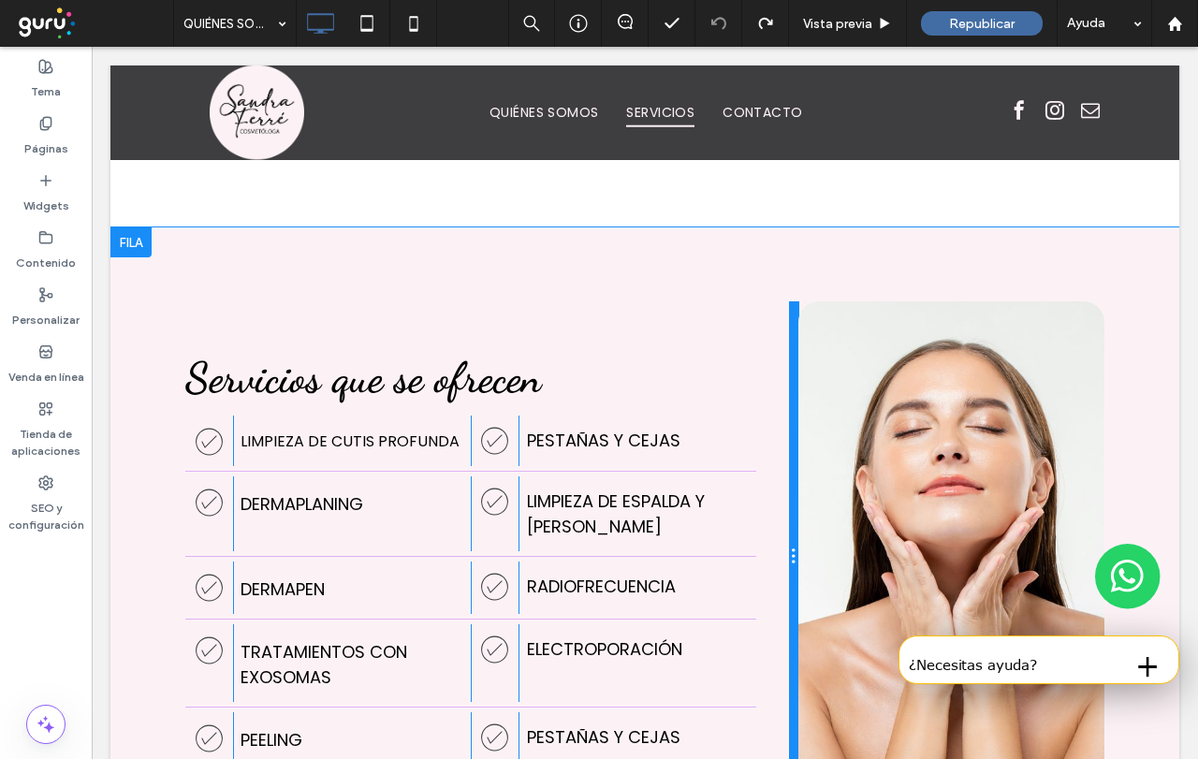
scroll to position [1498, 0]
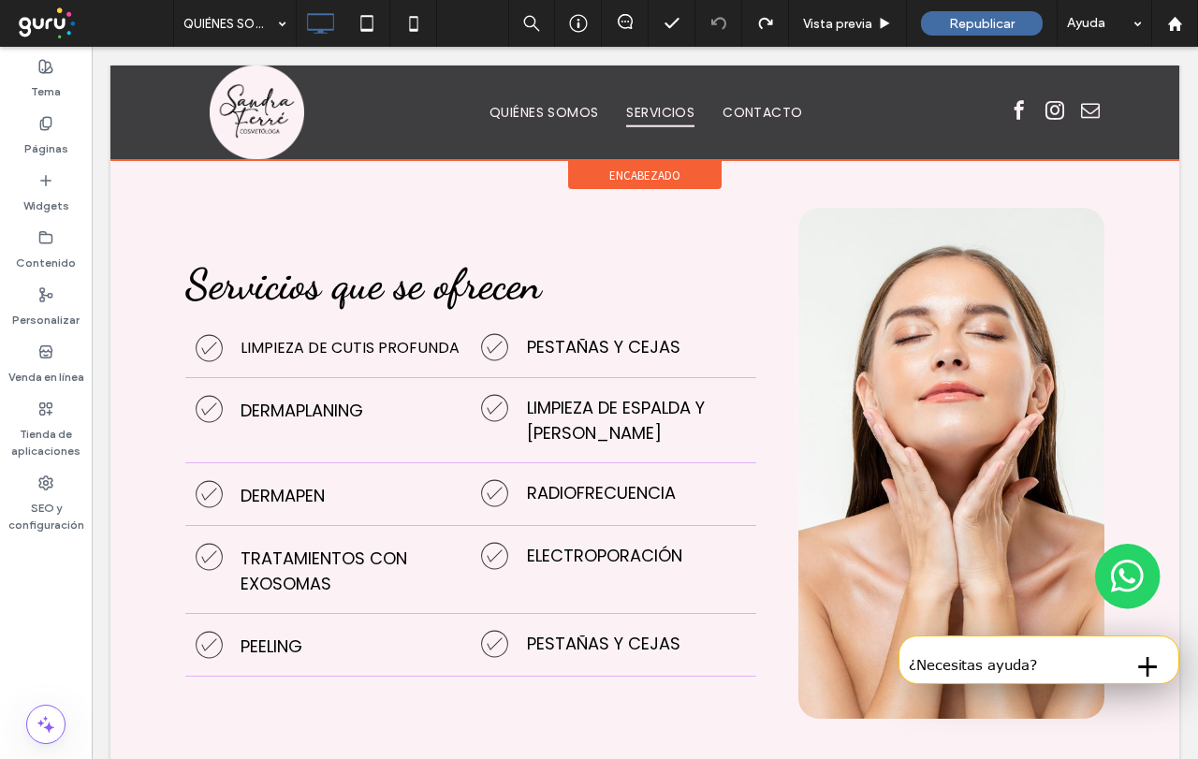
click at [1038, 111] on div at bounding box center [644, 113] width 1069 height 95
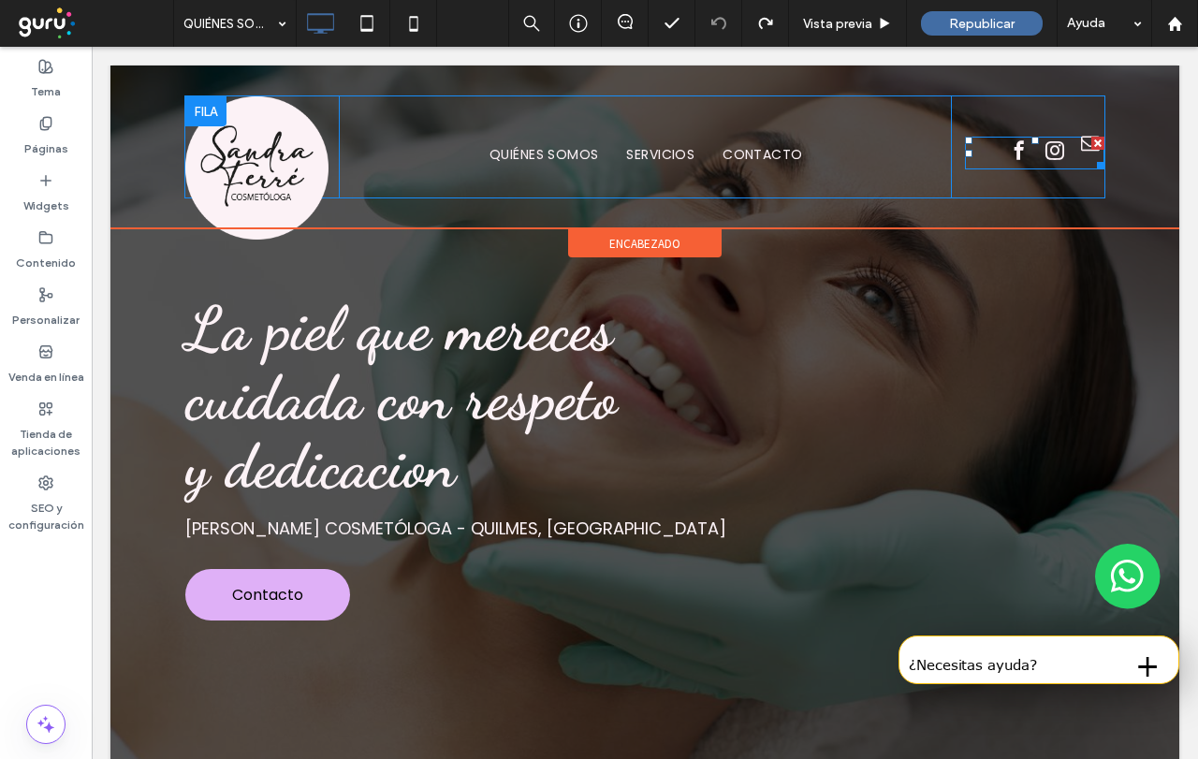
scroll to position [0, 0]
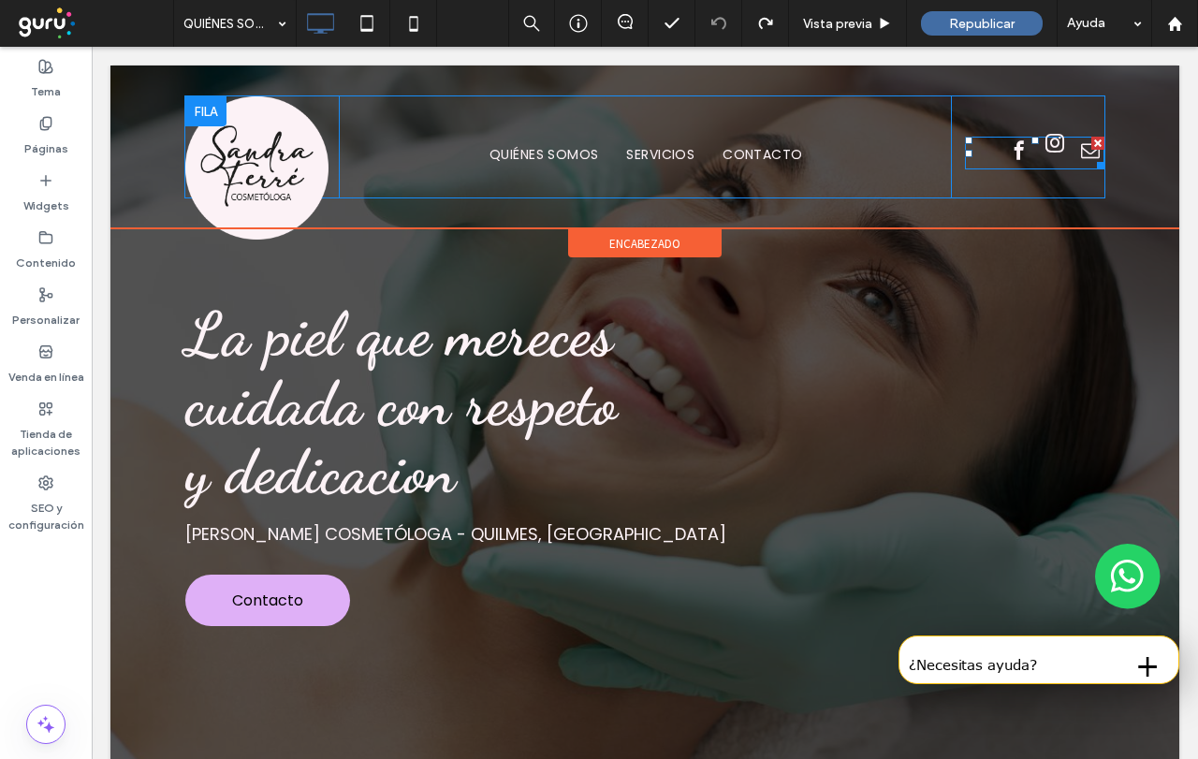
click at [1041, 148] on span "instagram" at bounding box center [1055, 143] width 28 height 28
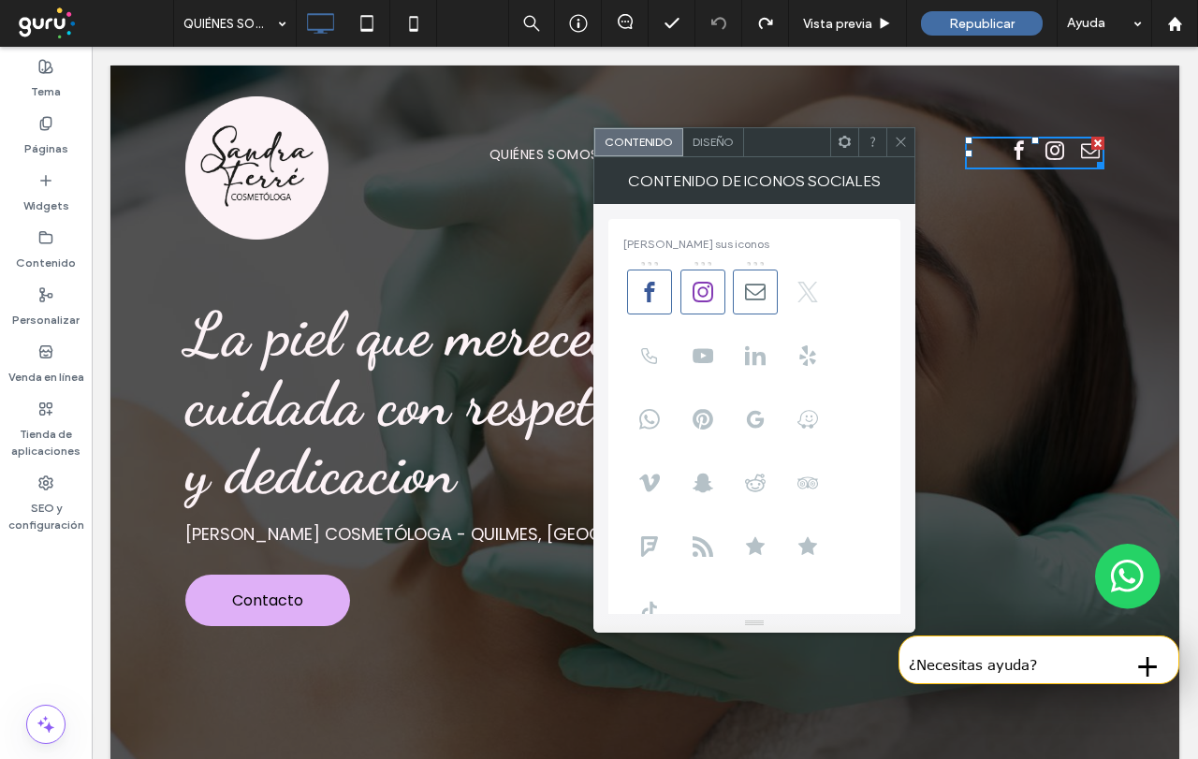
click at [810, 288] on use at bounding box center [809, 292] width 21 height 21
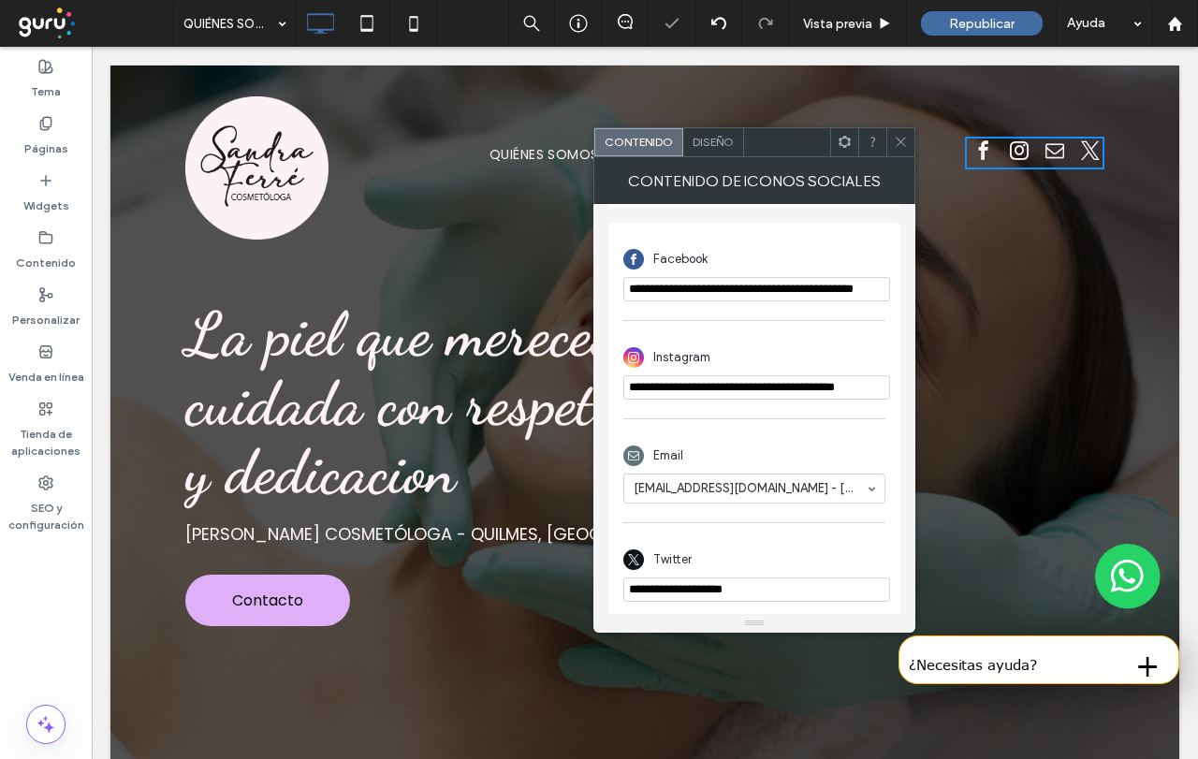
scroll to position [492, 0]
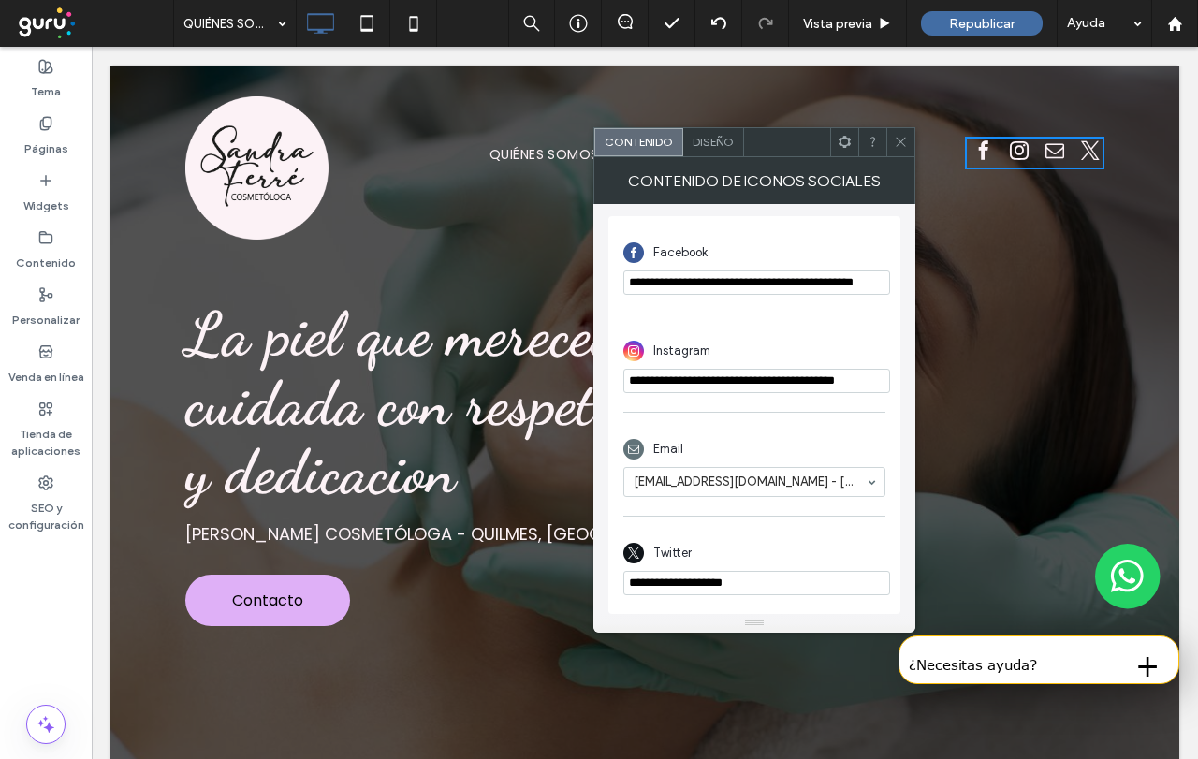
drag, startPoint x: 851, startPoint y: 623, endPoint x: 536, endPoint y: 580, distance: 317.5
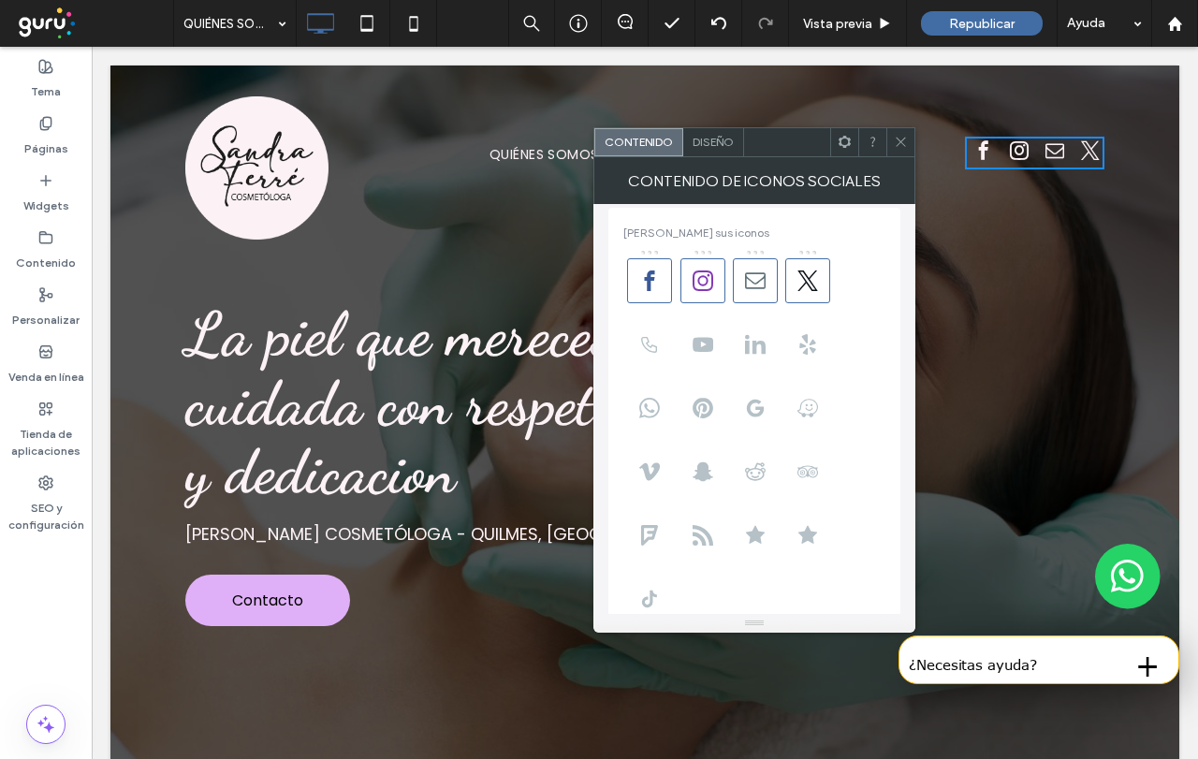
scroll to position [0, 0]
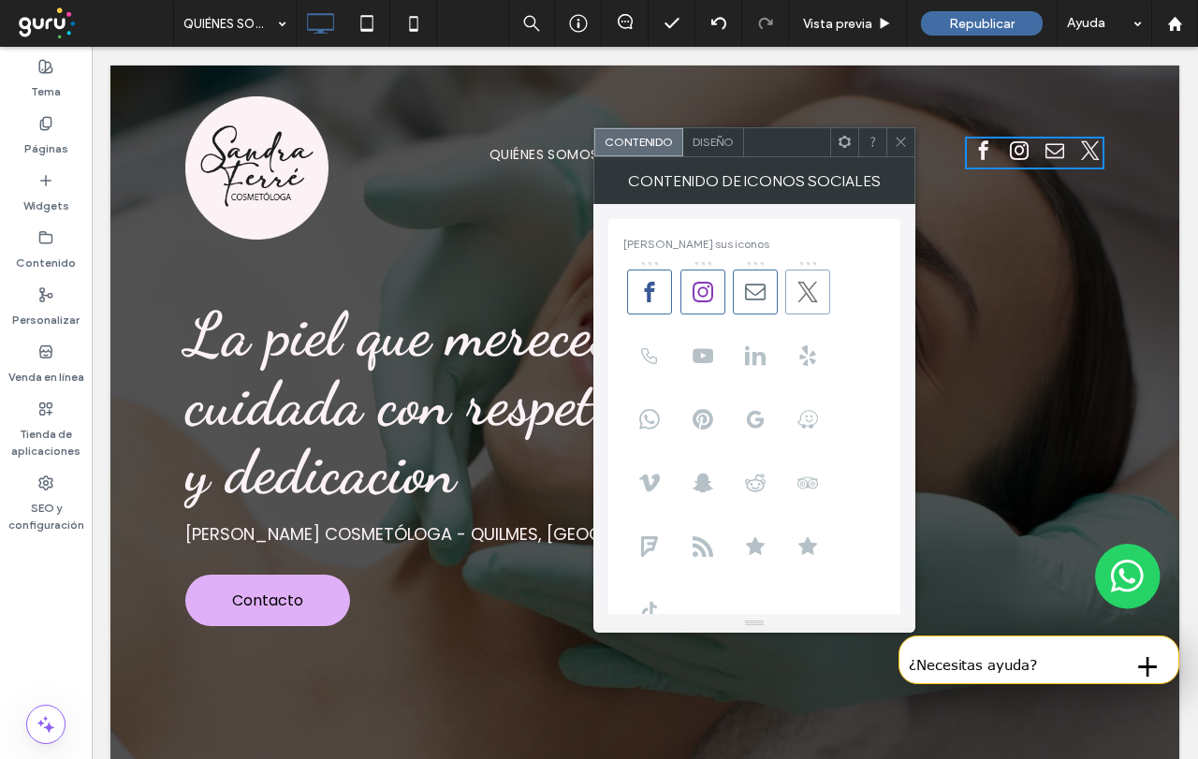
click at [807, 289] on icon at bounding box center [808, 292] width 21 height 21
click at [648, 294] on body ".wqwq-1{fill:#231f20;} .cls-1q, .cls-2q { fill-rule: evenodd; } .cls-2q { fill:…" at bounding box center [599, 379] width 1198 height 759
click at [648, 294] on use at bounding box center [650, 292] width 10 height 21
click at [896, 137] on icon at bounding box center [901, 142] width 14 height 14
